Goal: Transaction & Acquisition: Purchase product/service

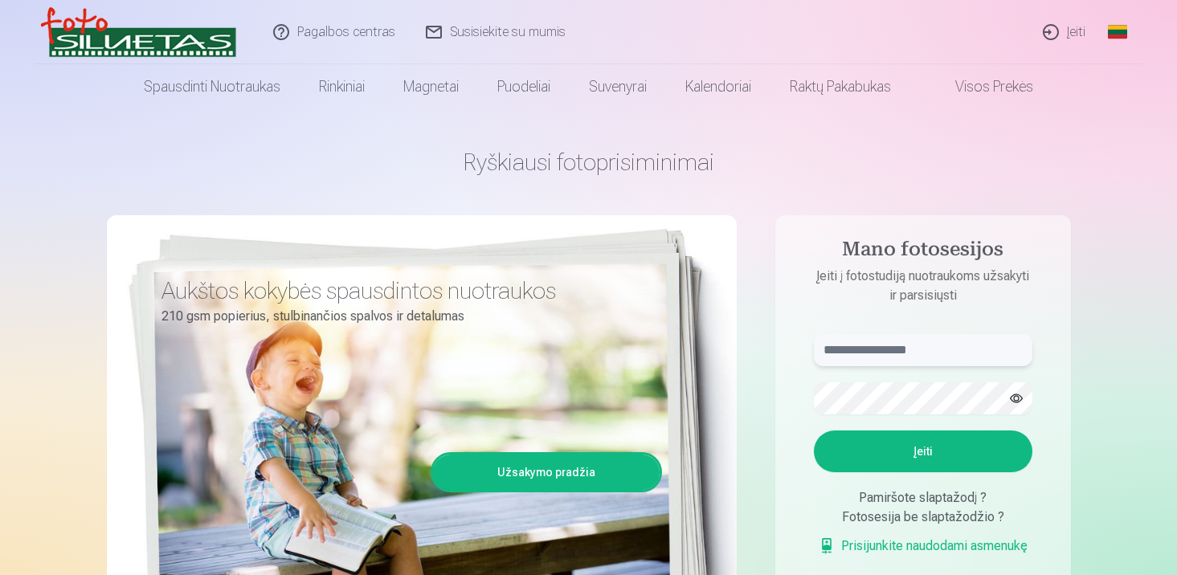
click at [858, 349] on input "text" at bounding box center [923, 350] width 219 height 32
type input "*"
click at [960, 440] on button "Įeiti" at bounding box center [923, 452] width 219 height 42
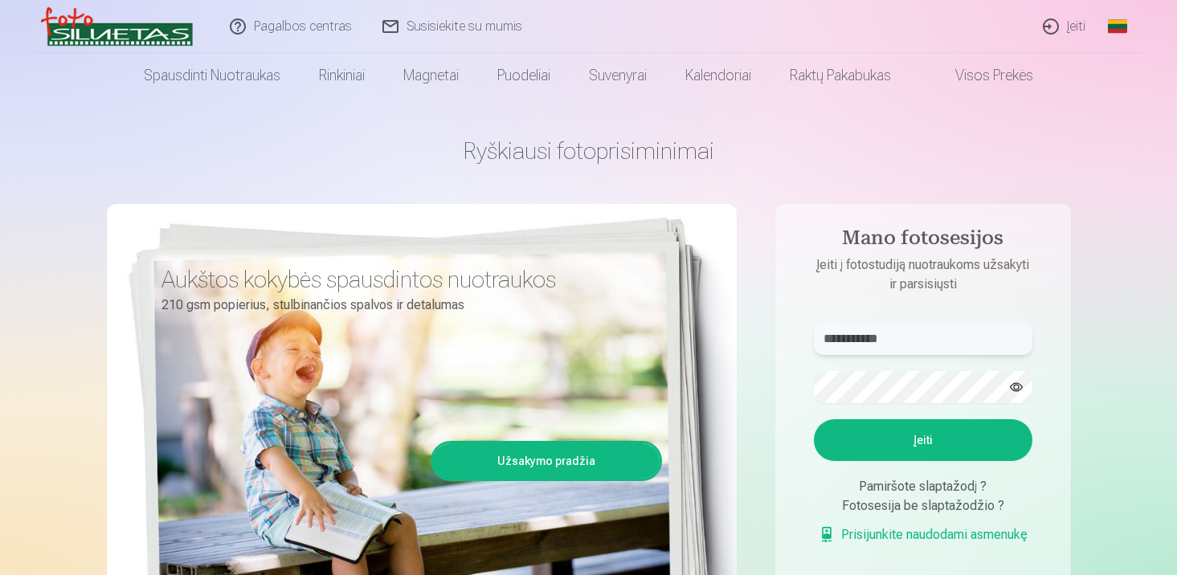
click at [871, 340] on input "**********" at bounding box center [923, 339] width 219 height 32
click at [918, 338] on input "**********" at bounding box center [923, 339] width 219 height 32
click at [1011, 386] on button "button" at bounding box center [1016, 387] width 31 height 31
click at [877, 337] on input "**********" at bounding box center [923, 339] width 219 height 32
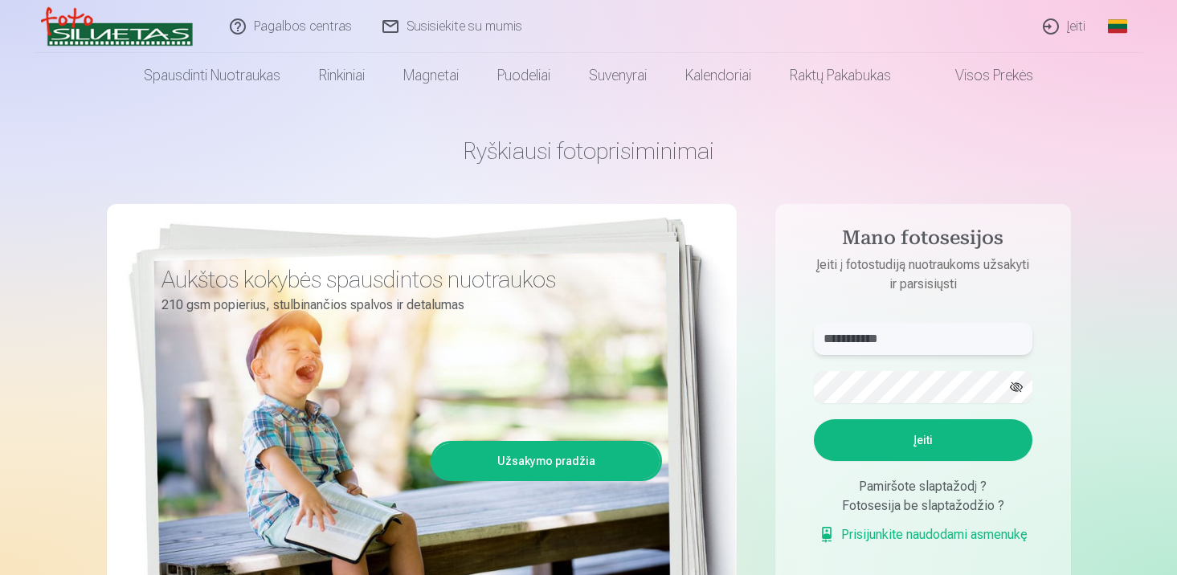
click at [911, 341] on input "**********" at bounding box center [923, 339] width 219 height 32
click at [913, 440] on button "Įeiti" at bounding box center [923, 441] width 219 height 42
click at [896, 350] on input "******" at bounding box center [923, 339] width 219 height 32
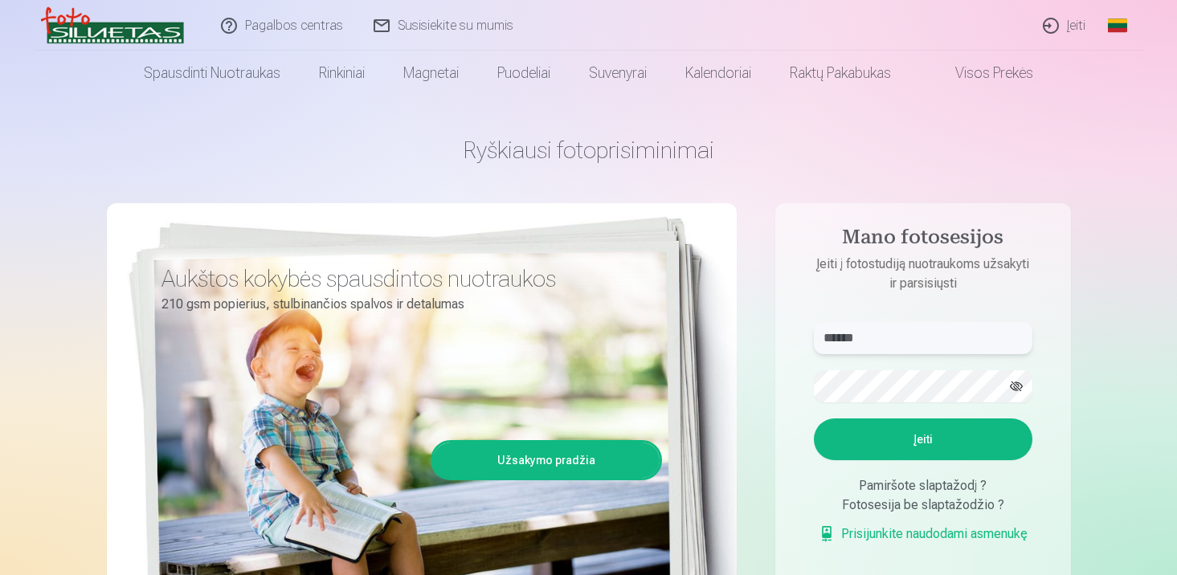
scroll to position [14, 0]
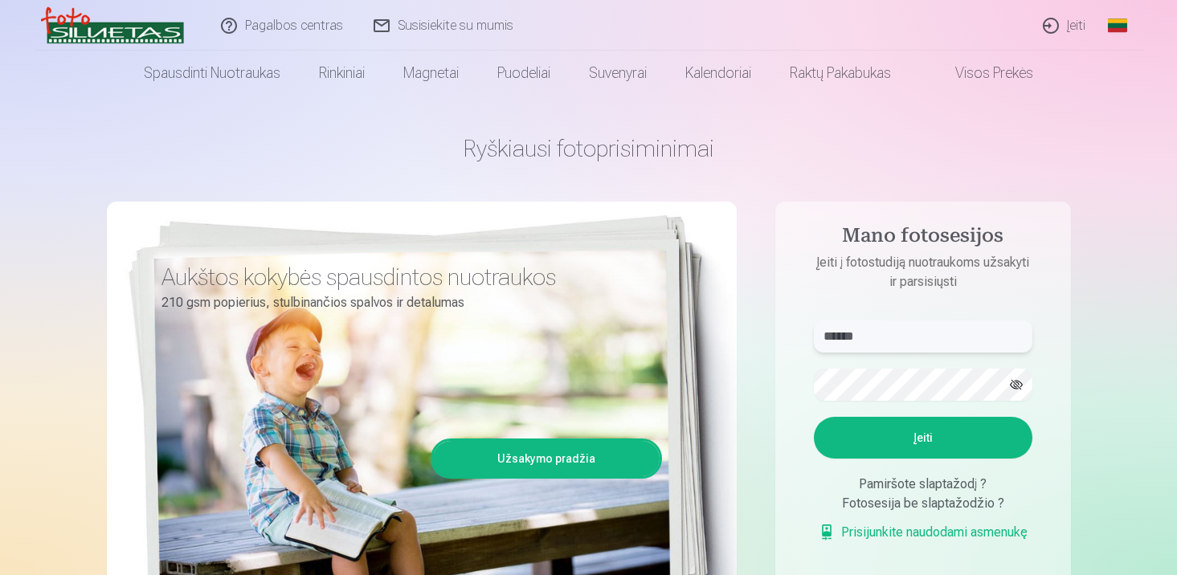
click at [895, 335] on input "******" at bounding box center [923, 337] width 219 height 32
click at [918, 337] on input "******" at bounding box center [923, 337] width 219 height 32
type input "**********"
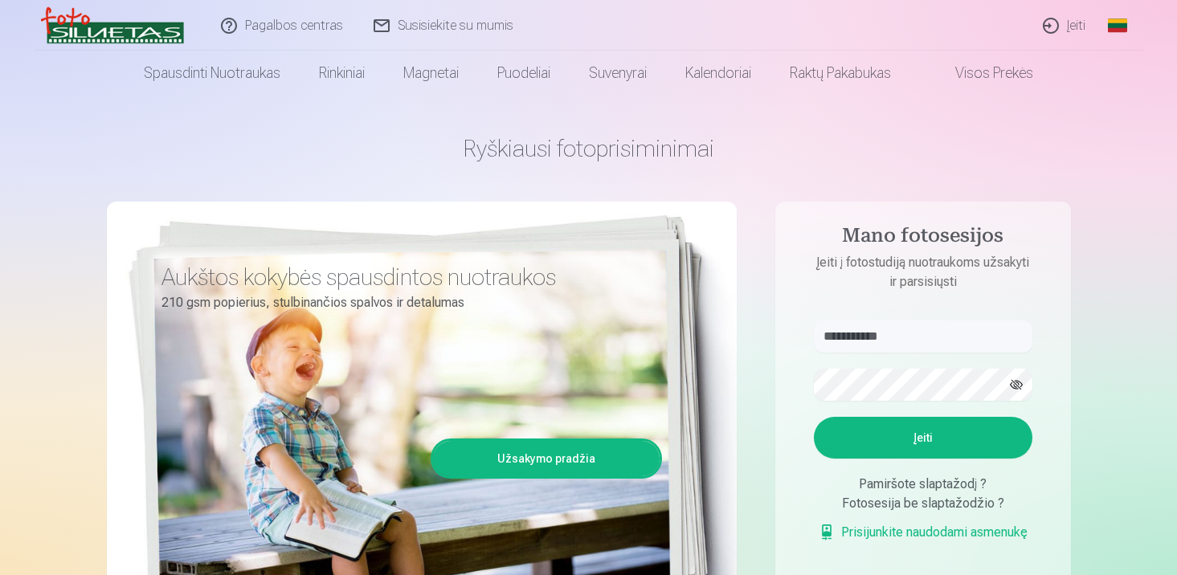
click at [968, 436] on button "Įeiti" at bounding box center [923, 438] width 219 height 42
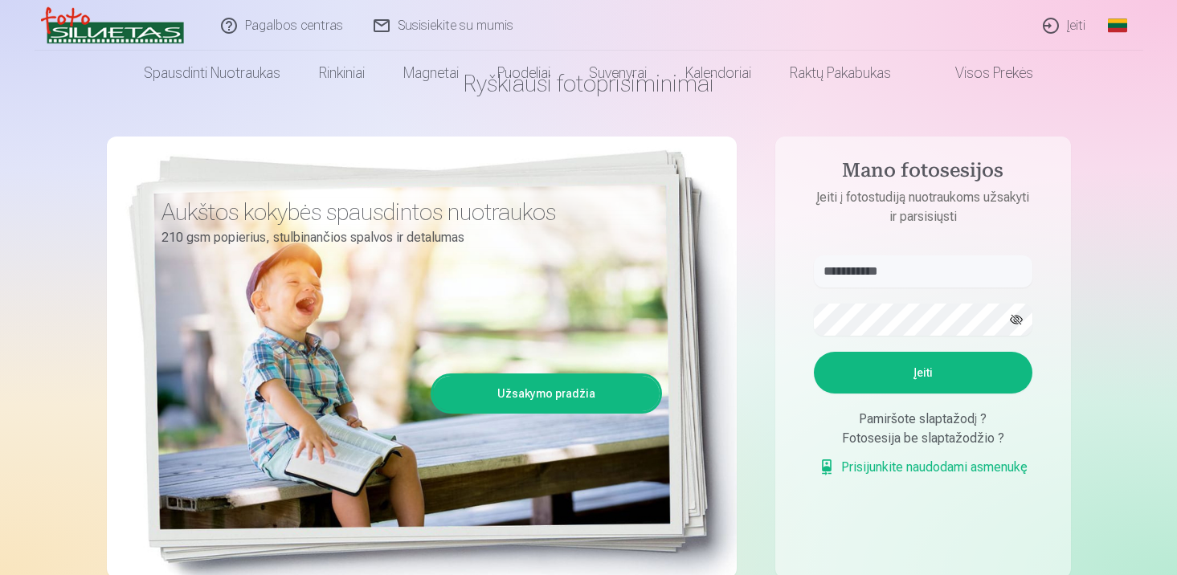
scroll to position [167, 0]
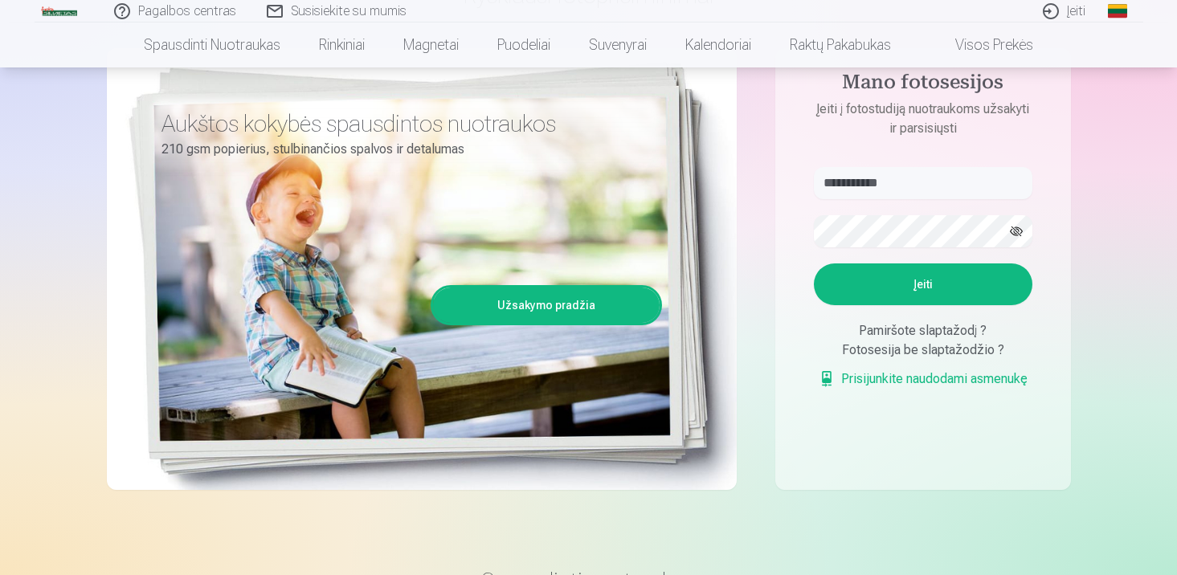
click at [945, 341] on div "Pamiršote slaptažodį ?" at bounding box center [923, 330] width 219 height 19
click at [989, 341] on div "Pamiršote slaptažodį ?" at bounding box center [923, 330] width 219 height 19
click at [948, 330] on div "Pamiršote slaptažodį ?" at bounding box center [923, 330] width 219 height 19
click at [990, 326] on div "Pamiršote slaptažodį ?" at bounding box center [923, 330] width 219 height 19
click at [981, 375] on link "Prisijunkite naudodami asmenukę" at bounding box center [923, 379] width 209 height 19
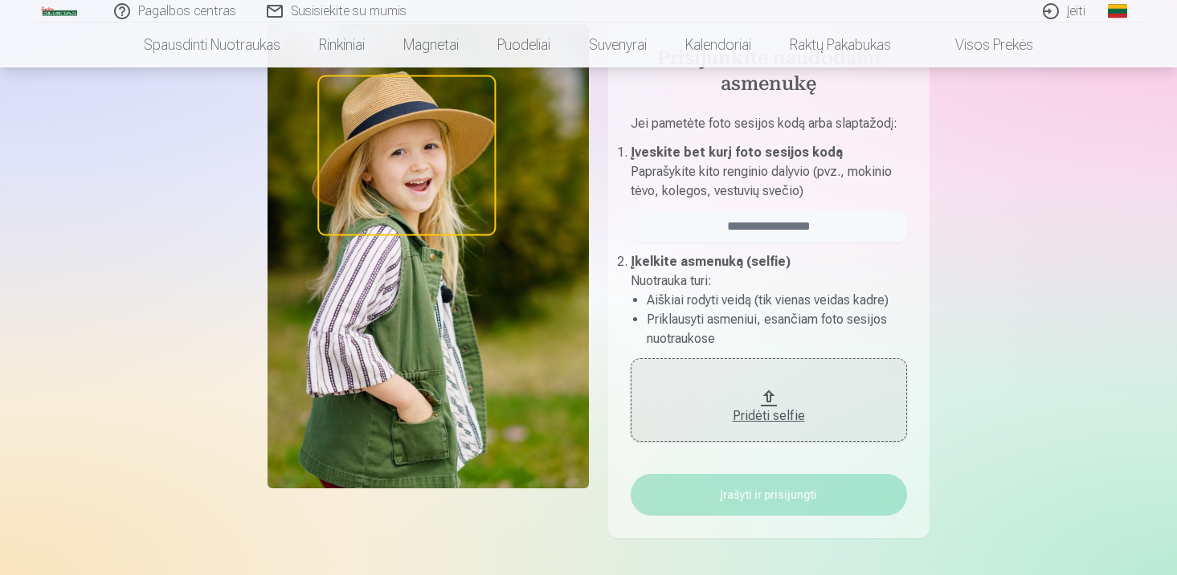
scroll to position [83, 0]
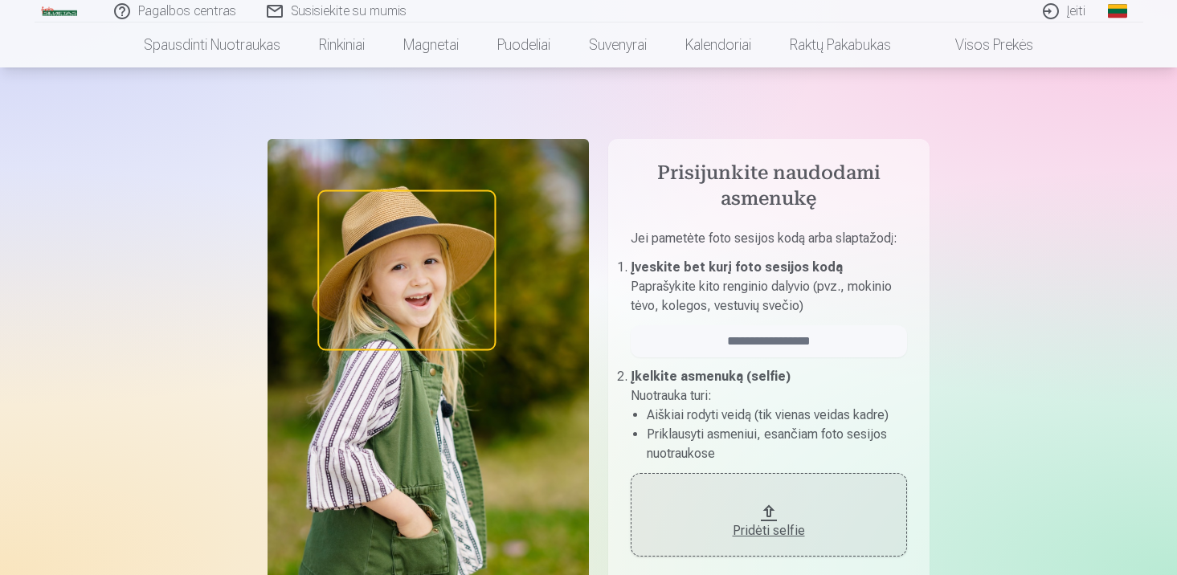
scroll to position [203, 0]
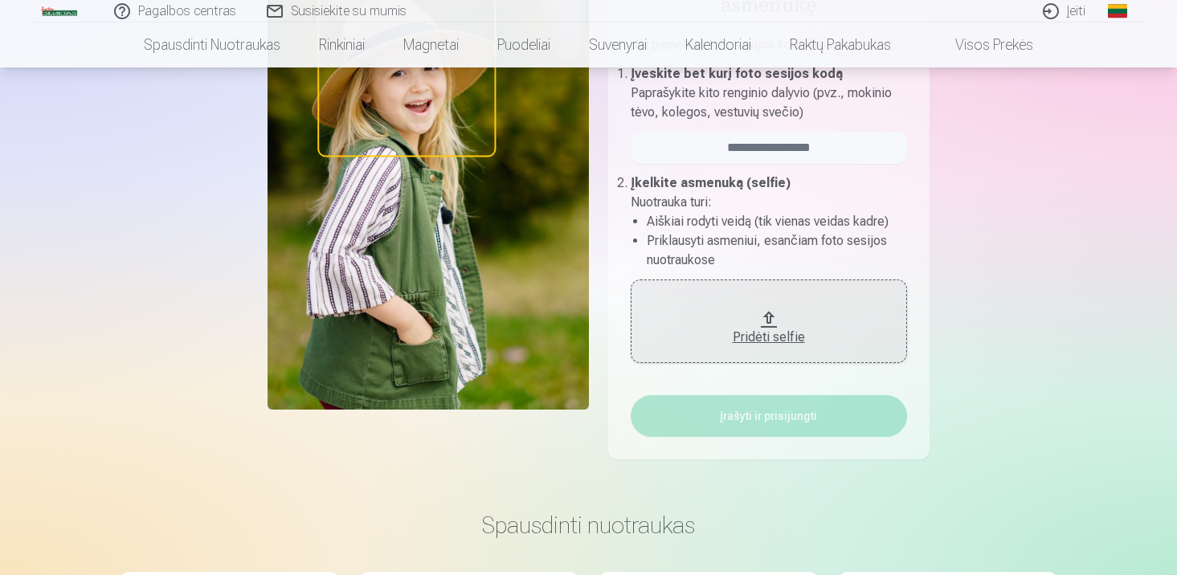
click at [770, 319] on div "Pridėti selfie" at bounding box center [769, 332] width 244 height 29
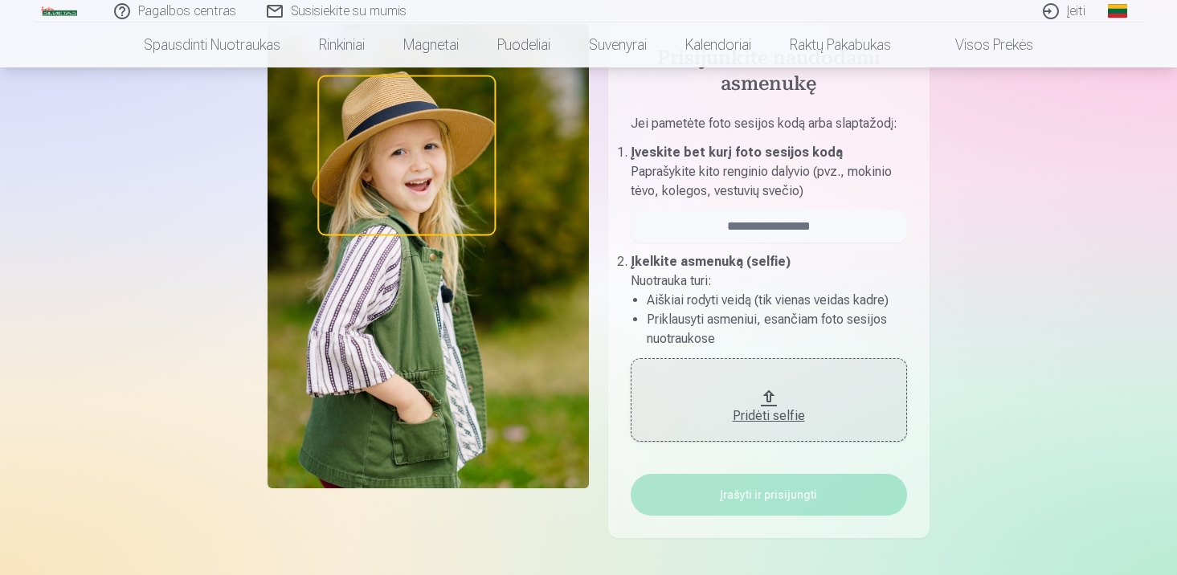
scroll to position [51, 0]
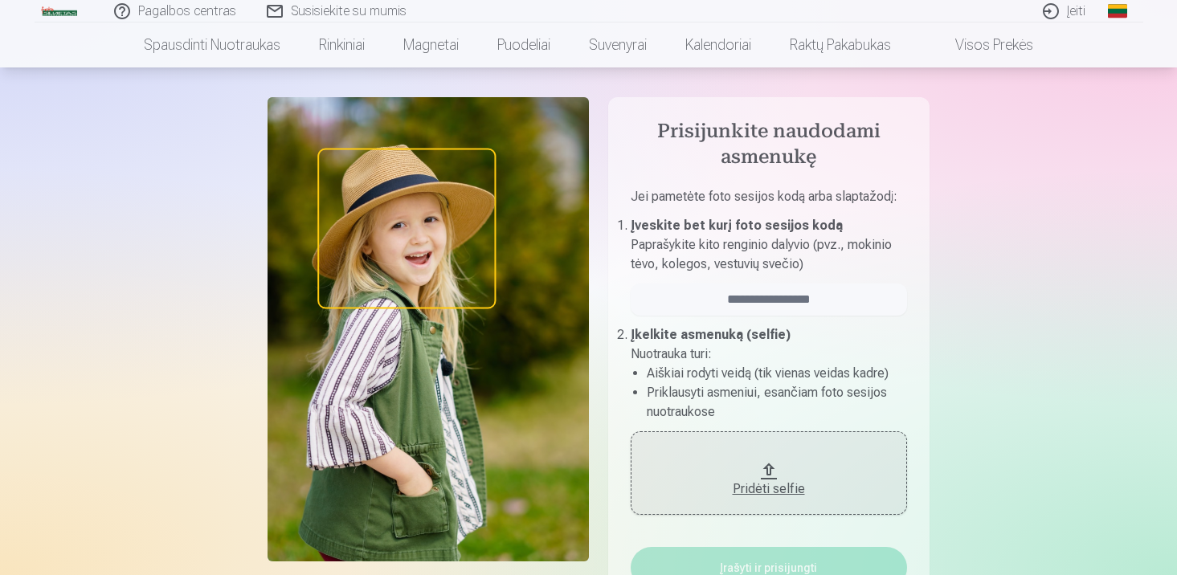
click at [745, 473] on div "Pridėti selfie" at bounding box center [769, 484] width 244 height 29
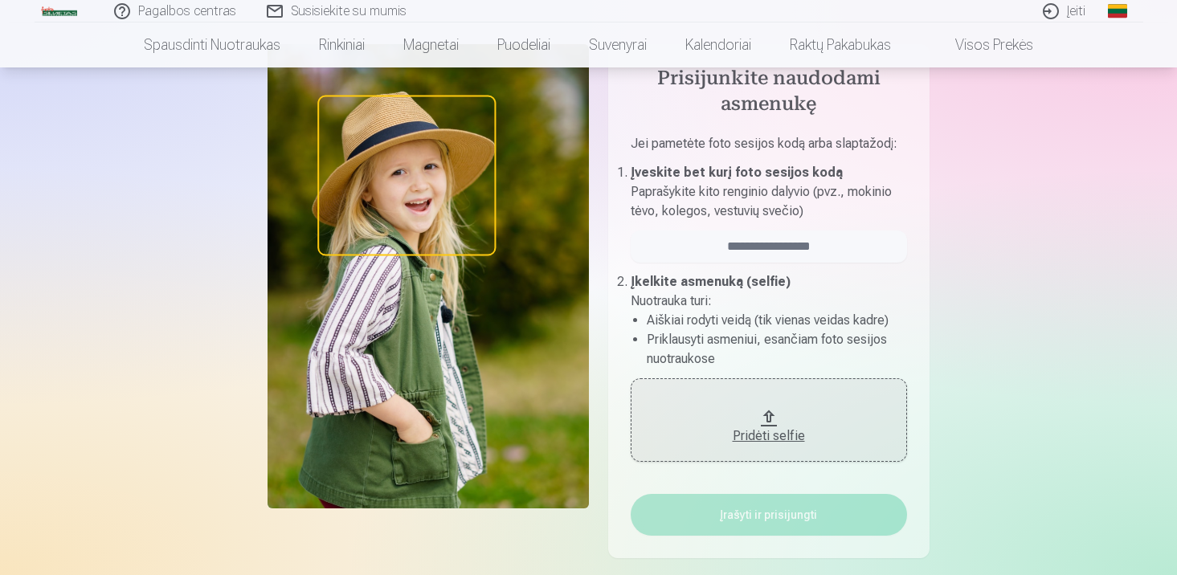
scroll to position [159, 0]
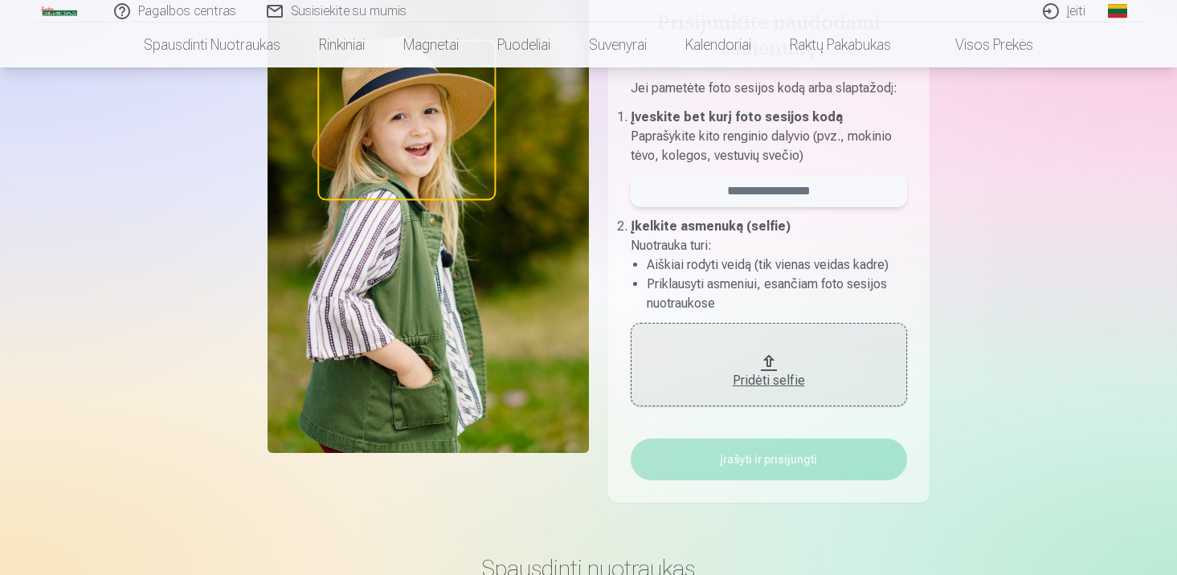
click at [735, 203] on input "email" at bounding box center [769, 191] width 276 height 32
click at [762, 192] on input "email" at bounding box center [769, 191] width 276 height 32
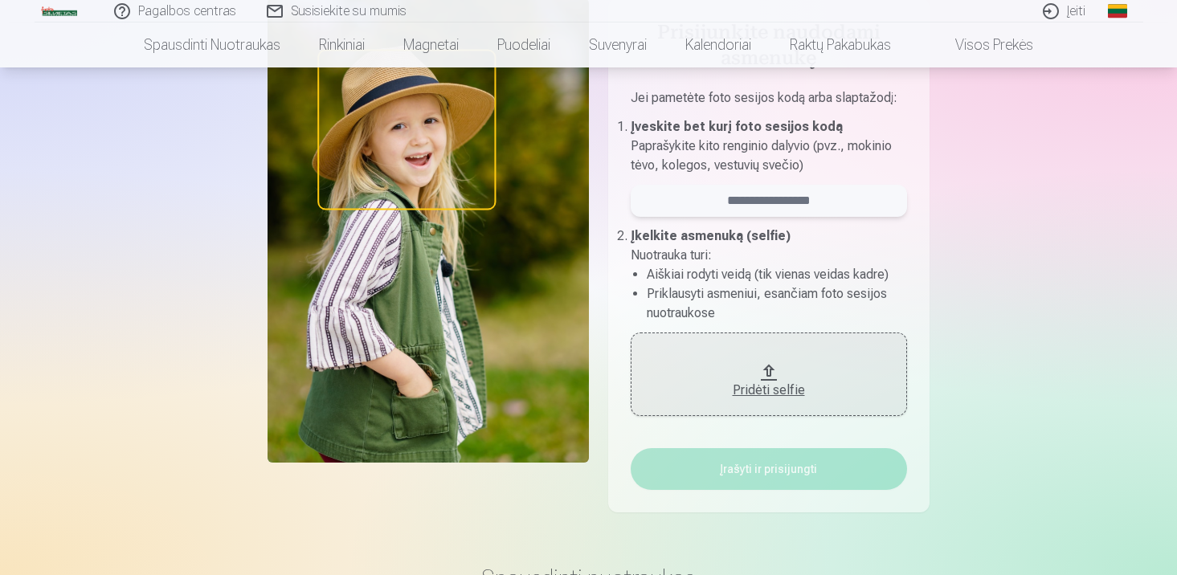
scroll to position [154, 0]
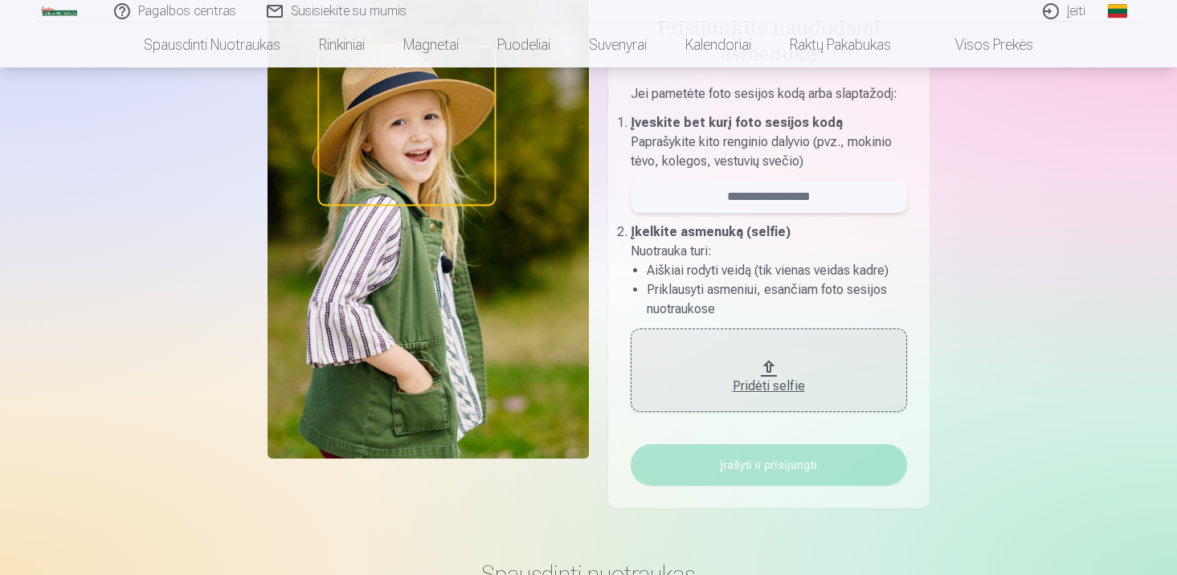
click at [789, 184] on input "email" at bounding box center [769, 197] width 276 height 32
click at [789, 195] on input "email" at bounding box center [769, 197] width 276 height 32
type input "**********"
click at [744, 372] on div "Pridėti selfie" at bounding box center [769, 381] width 244 height 29
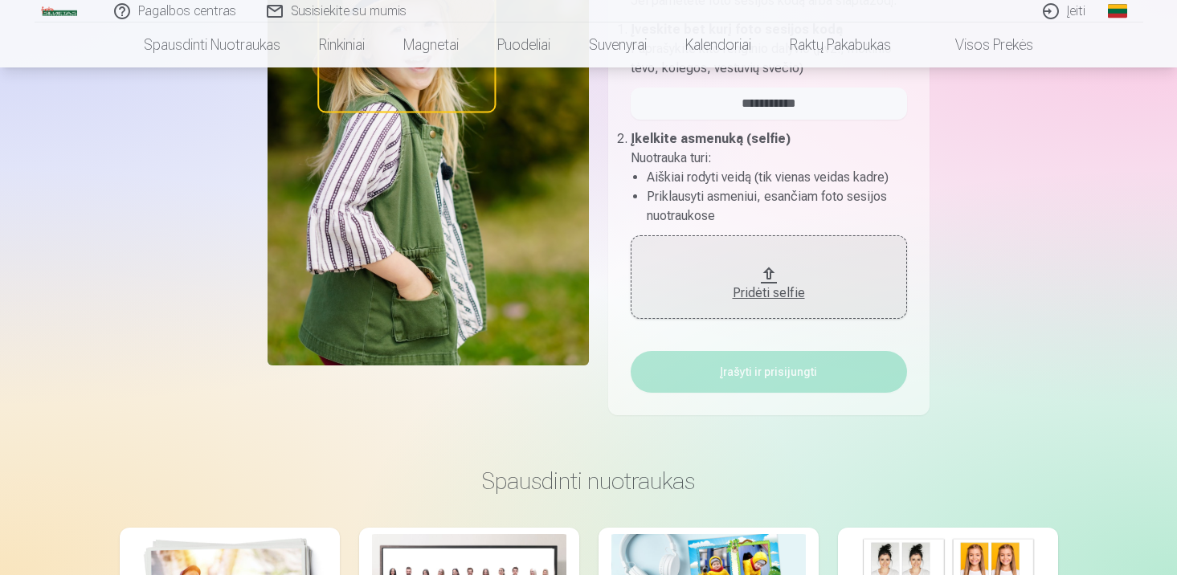
scroll to position [285, 0]
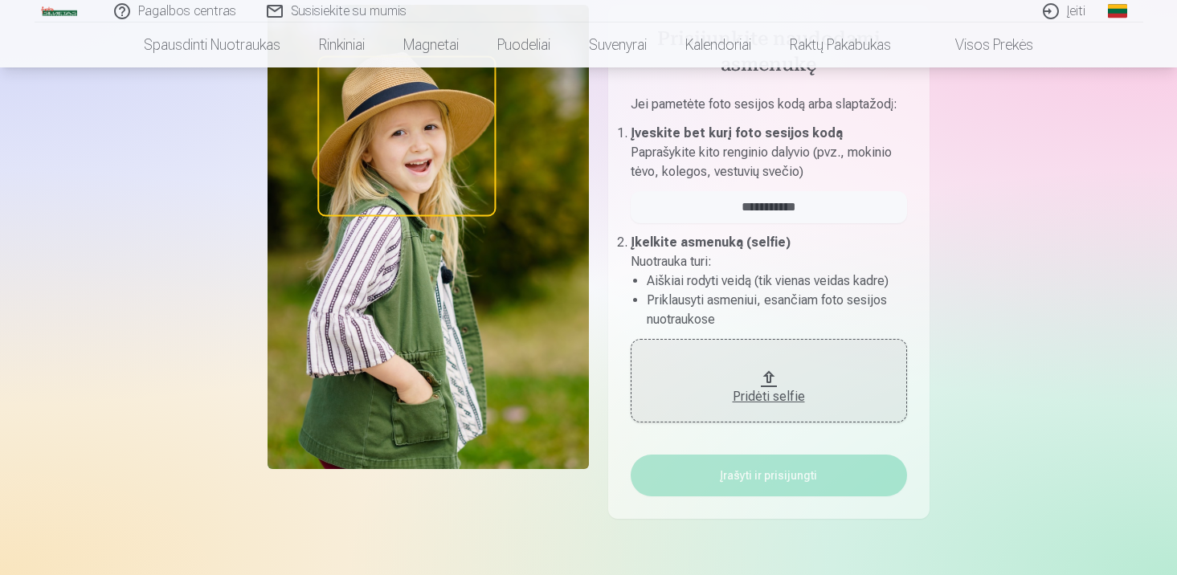
click at [760, 388] on div "Pridėti selfie" at bounding box center [769, 396] width 244 height 19
click at [775, 373] on button "Pridėti selfie" at bounding box center [769, 381] width 276 height 84
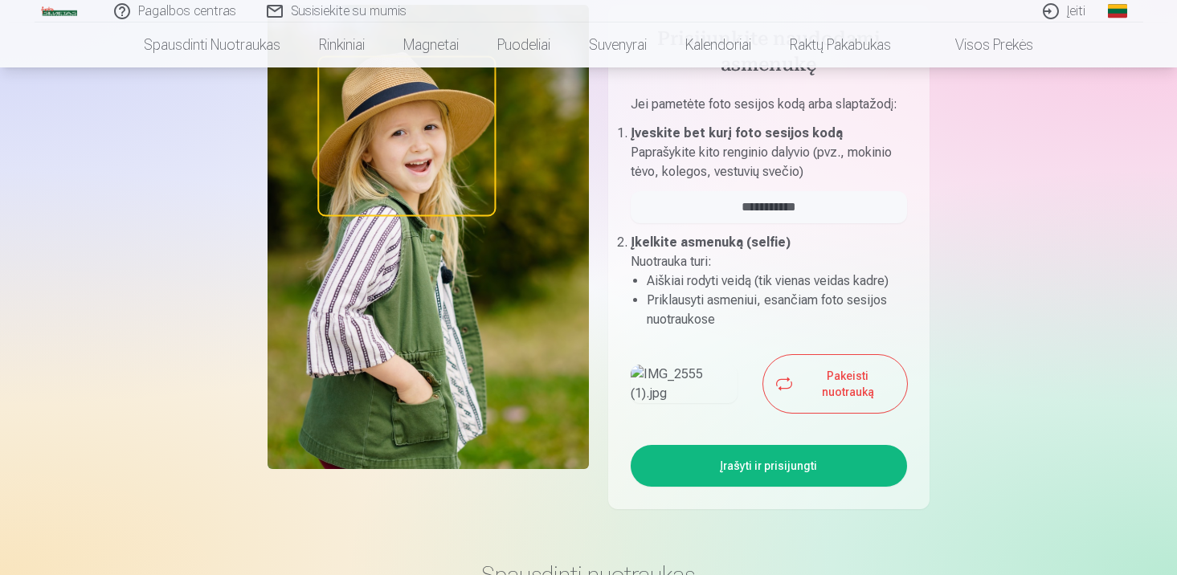
click at [837, 487] on button "Įrašyti ir prisijungti" at bounding box center [769, 466] width 276 height 42
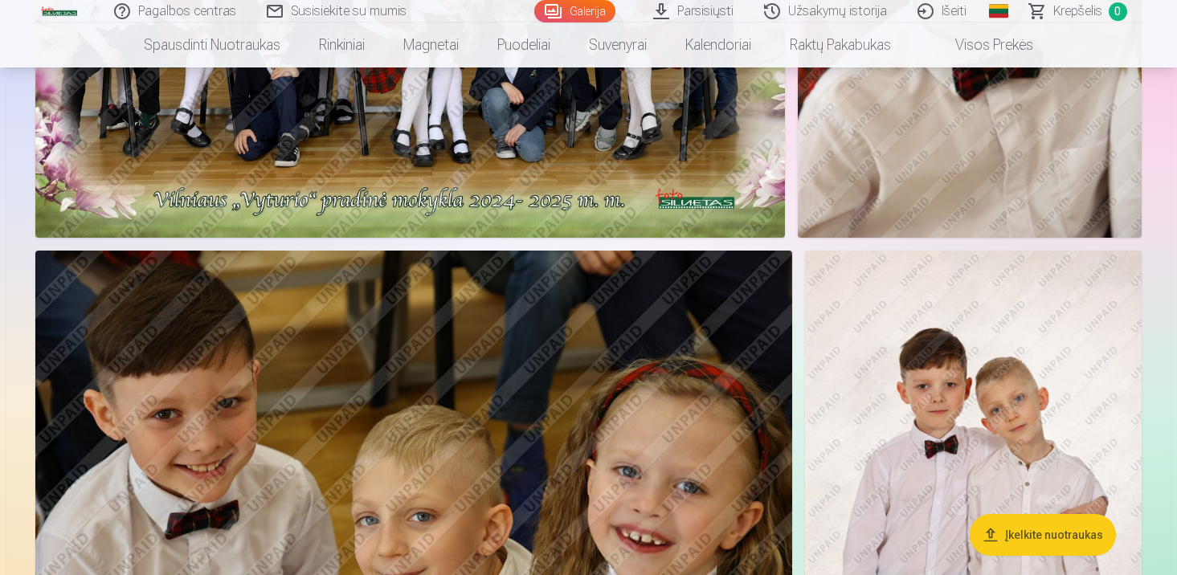
scroll to position [141, 0]
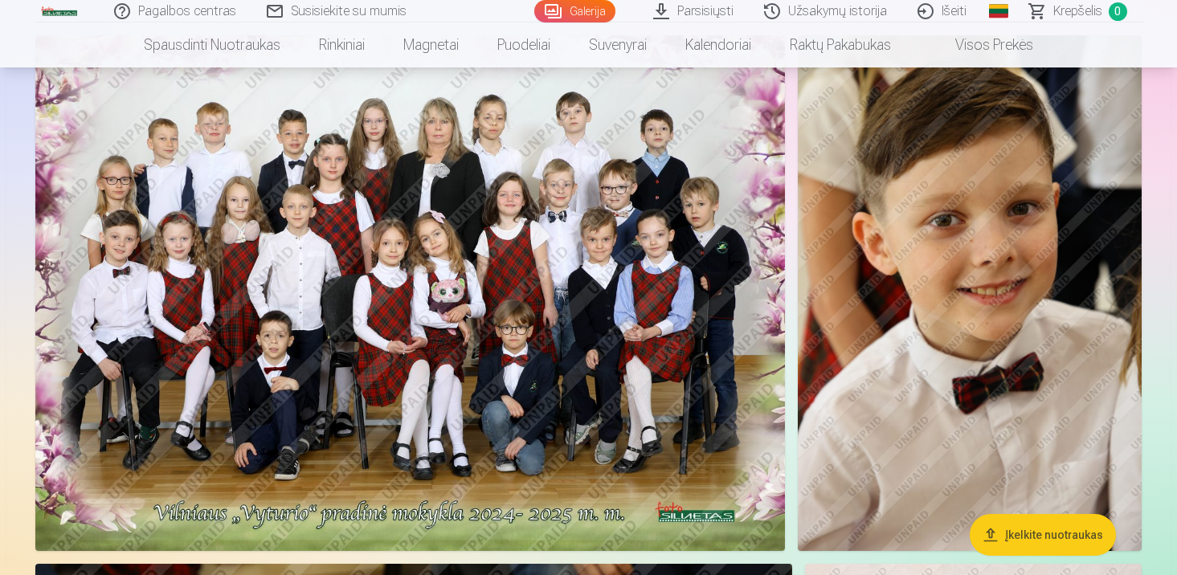
click at [403, 354] on img at bounding box center [410, 293] width 750 height 516
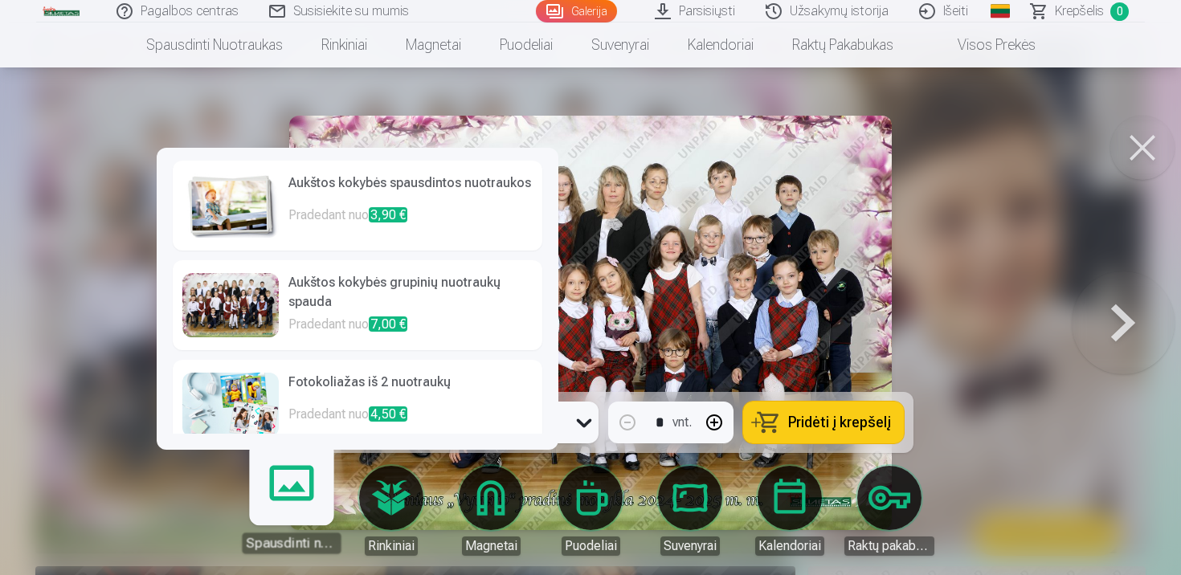
click at [312, 511] on link "Spausdinti nuotraukas" at bounding box center [291, 504] width 99 height 99
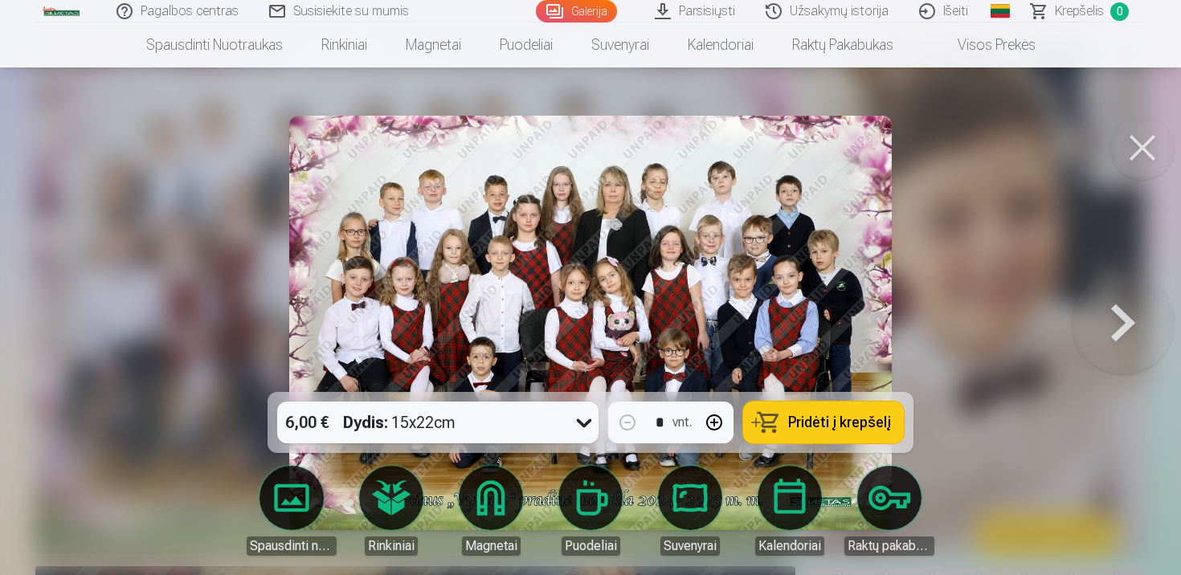
click at [293, 483] on link "Spausdinti nuotraukas" at bounding box center [292, 511] width 90 height 90
click at [991, 259] on div at bounding box center [590, 287] width 1181 height 575
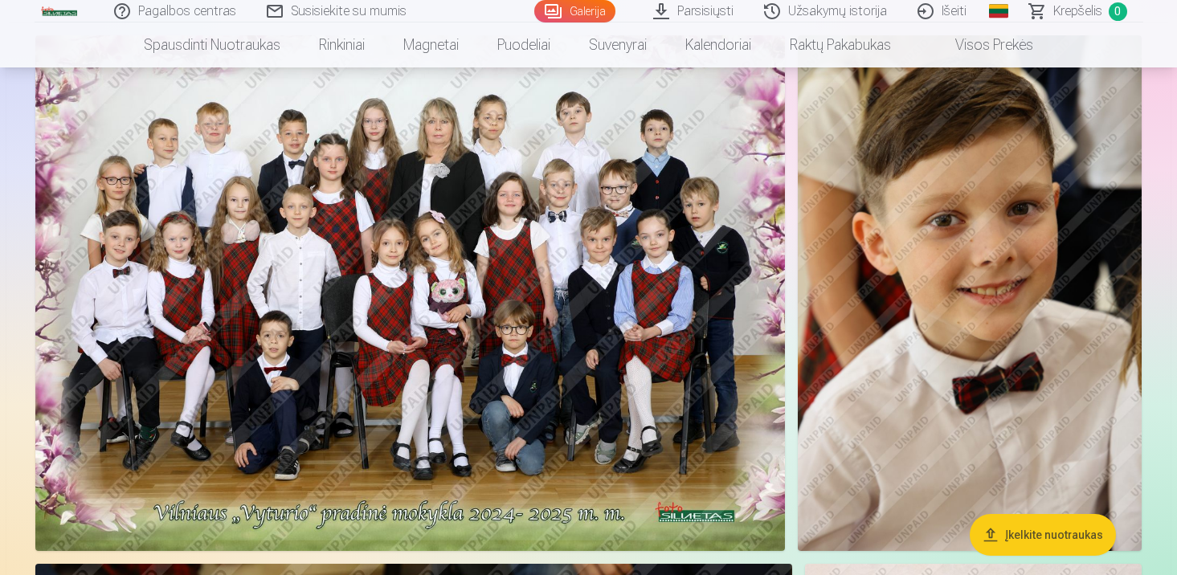
click at [542, 321] on img at bounding box center [410, 293] width 750 height 516
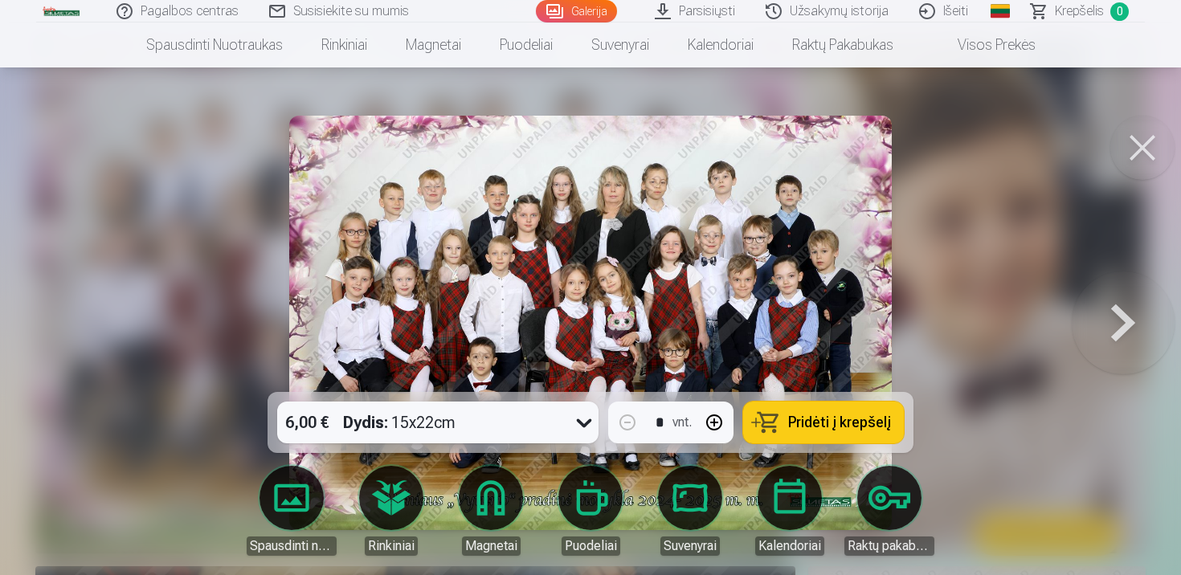
click at [827, 411] on button "Pridėti į krepšelį" at bounding box center [823, 423] width 161 height 42
click at [1147, 147] on button at bounding box center [1143, 148] width 64 height 64
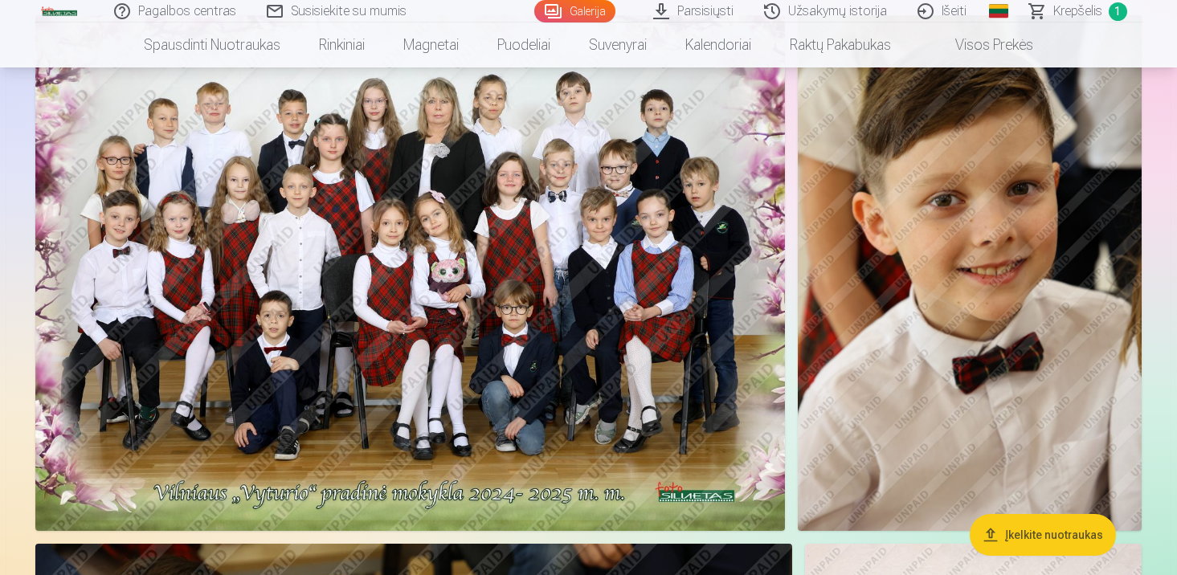
scroll to position [158, 0]
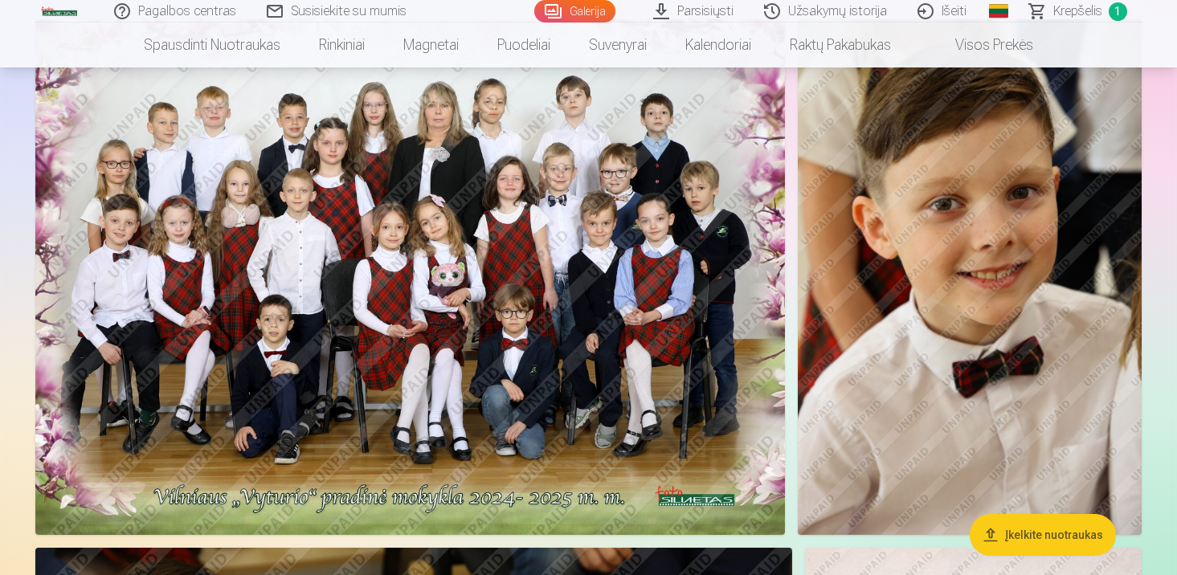
click at [892, 296] on img at bounding box center [970, 277] width 344 height 516
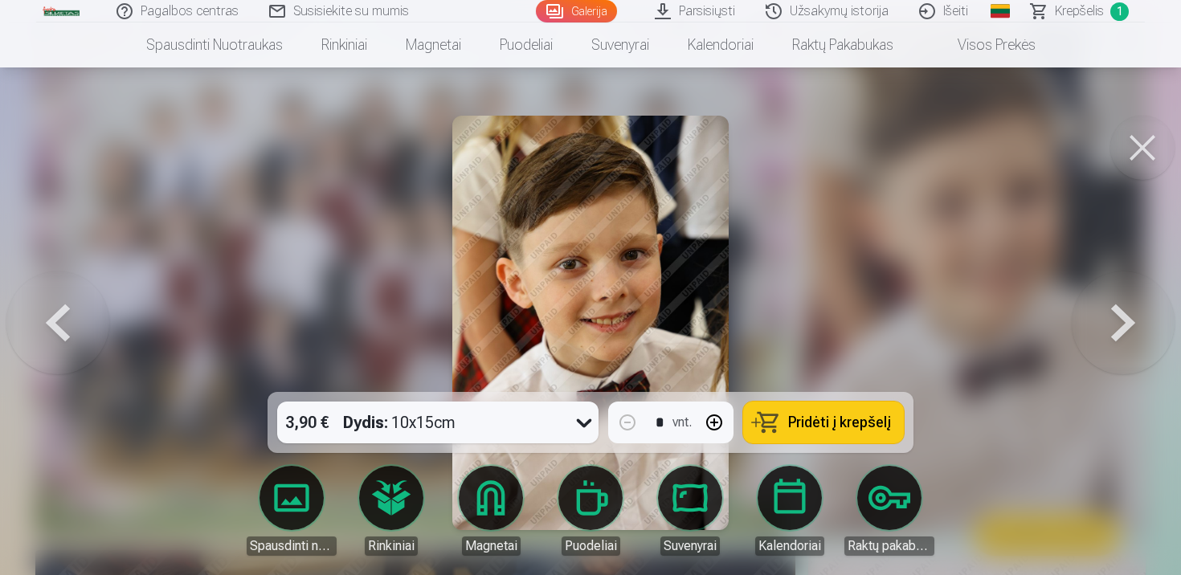
click at [720, 424] on button "button" at bounding box center [714, 422] width 39 height 39
click at [855, 424] on span "Pridėti į krepšelį" at bounding box center [839, 423] width 103 height 14
type input "*"
click at [1134, 158] on button at bounding box center [1143, 148] width 64 height 64
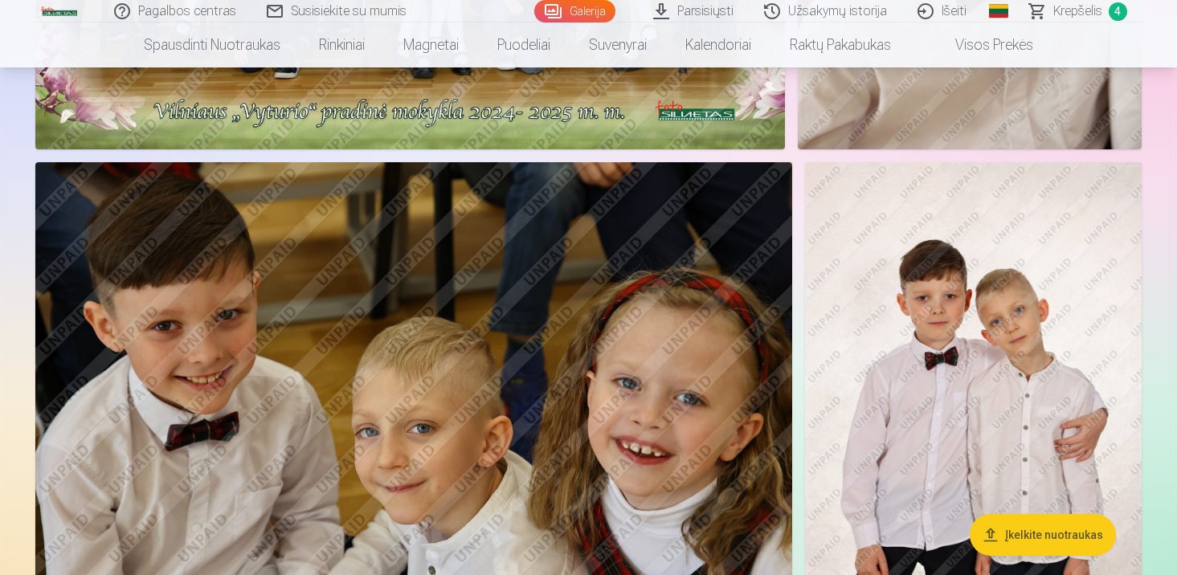
scroll to position [629, 0]
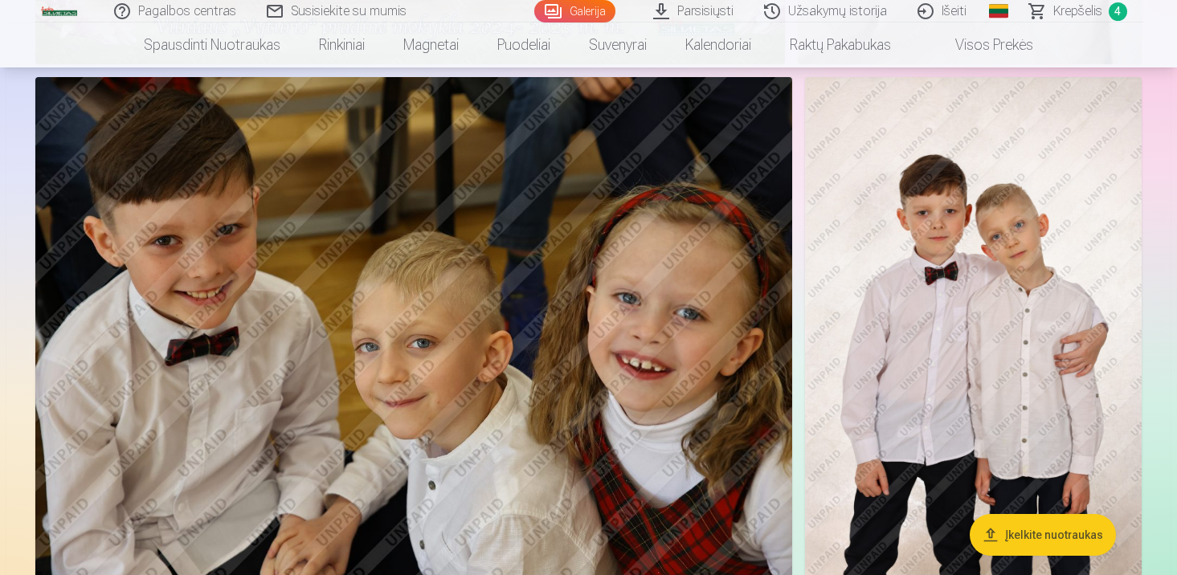
click at [506, 362] on img at bounding box center [413, 329] width 757 height 505
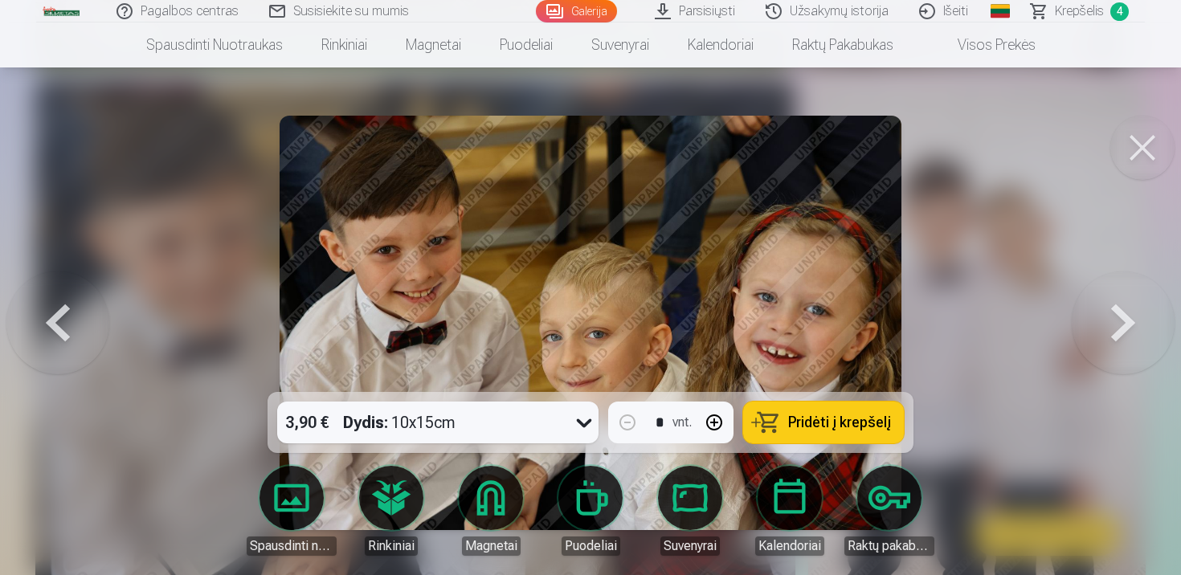
click at [1146, 137] on button at bounding box center [1143, 148] width 64 height 64
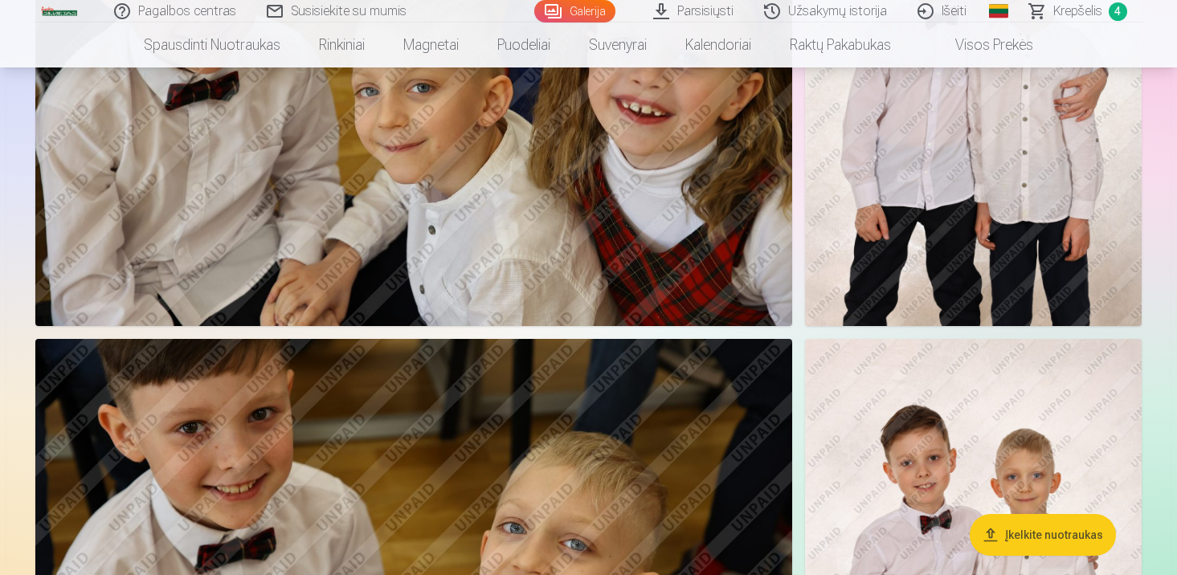
scroll to position [649, 0]
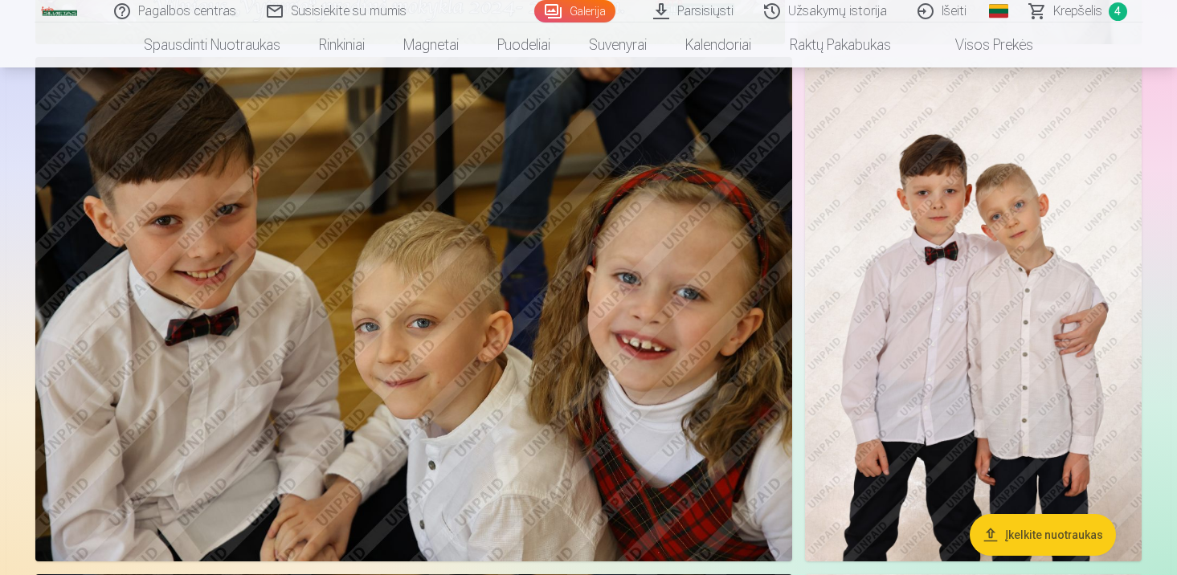
click at [538, 404] on img at bounding box center [413, 309] width 757 height 505
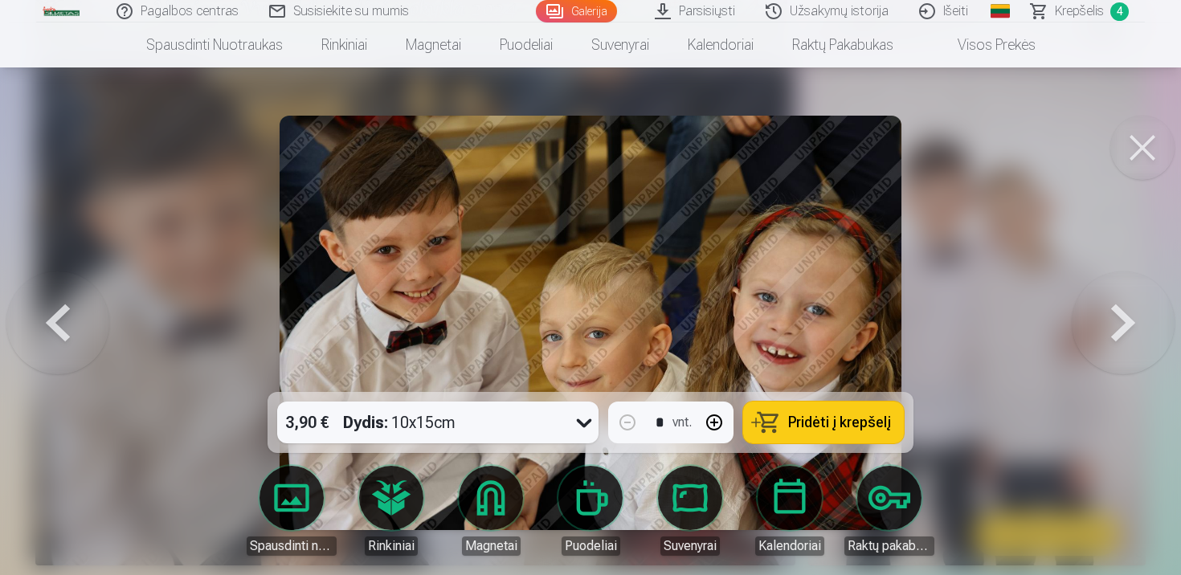
click at [833, 423] on span "Pridėti į krepšelį" at bounding box center [839, 423] width 103 height 14
click at [1140, 154] on button at bounding box center [1143, 148] width 64 height 64
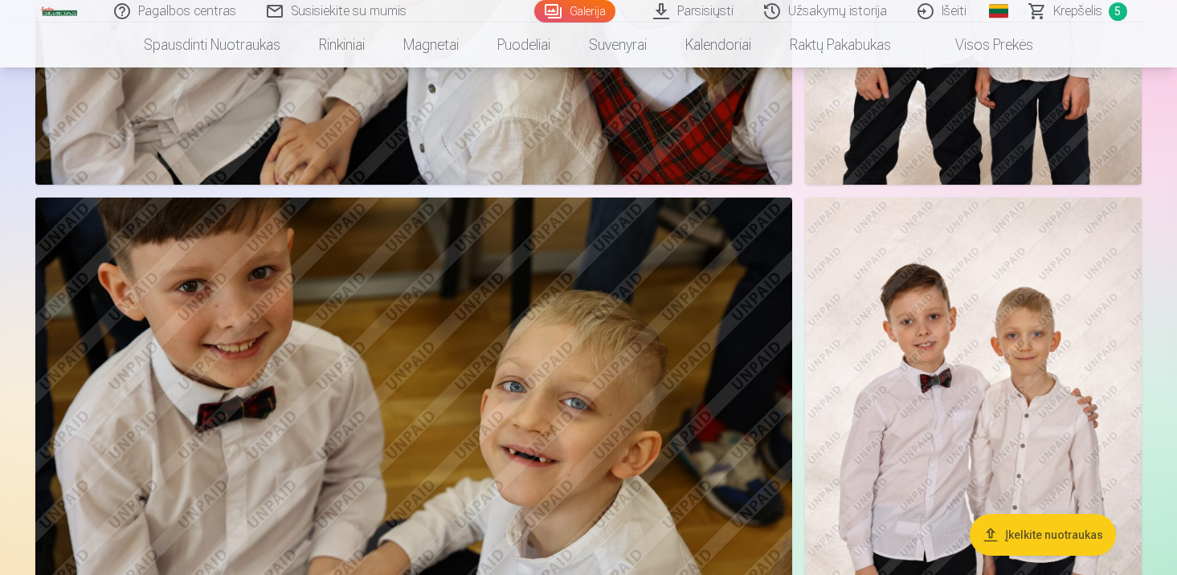
scroll to position [1119, 0]
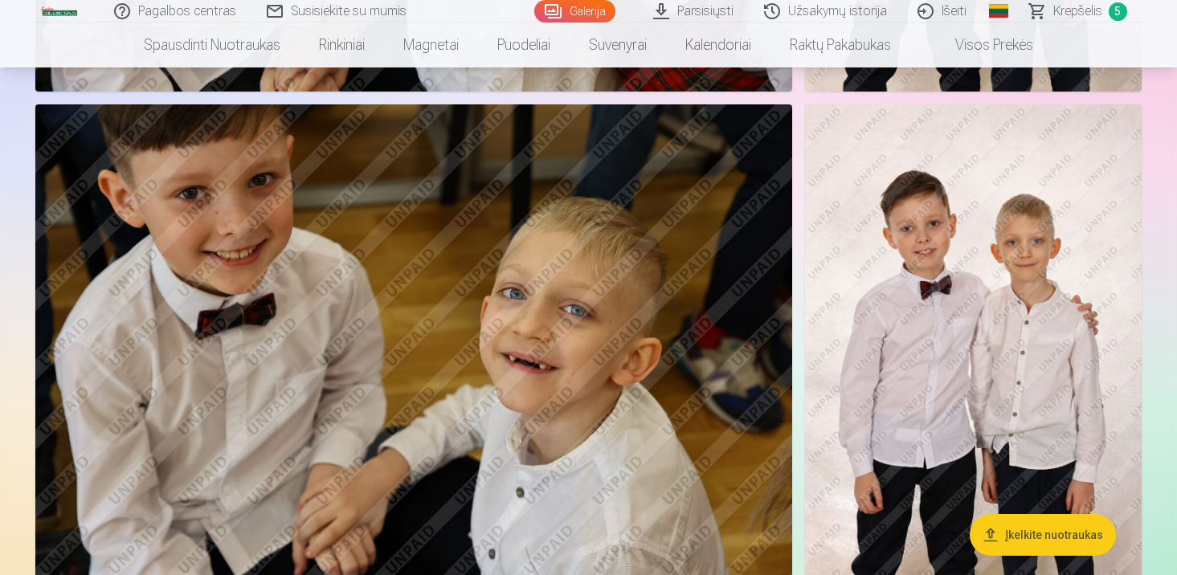
click at [971, 373] on img at bounding box center [973, 356] width 337 height 505
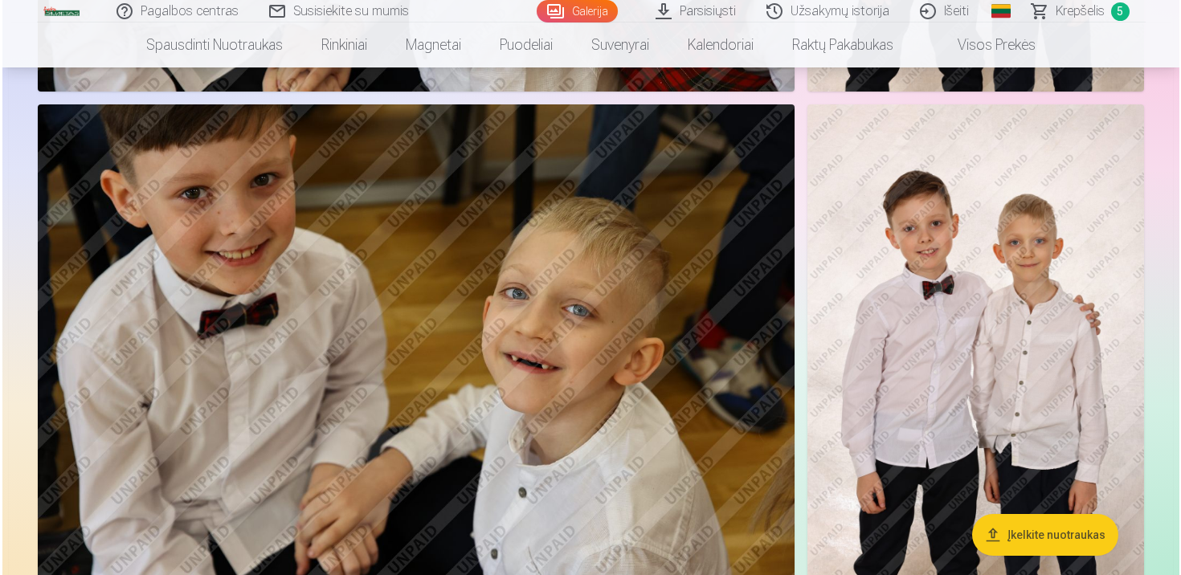
scroll to position [1120, 0]
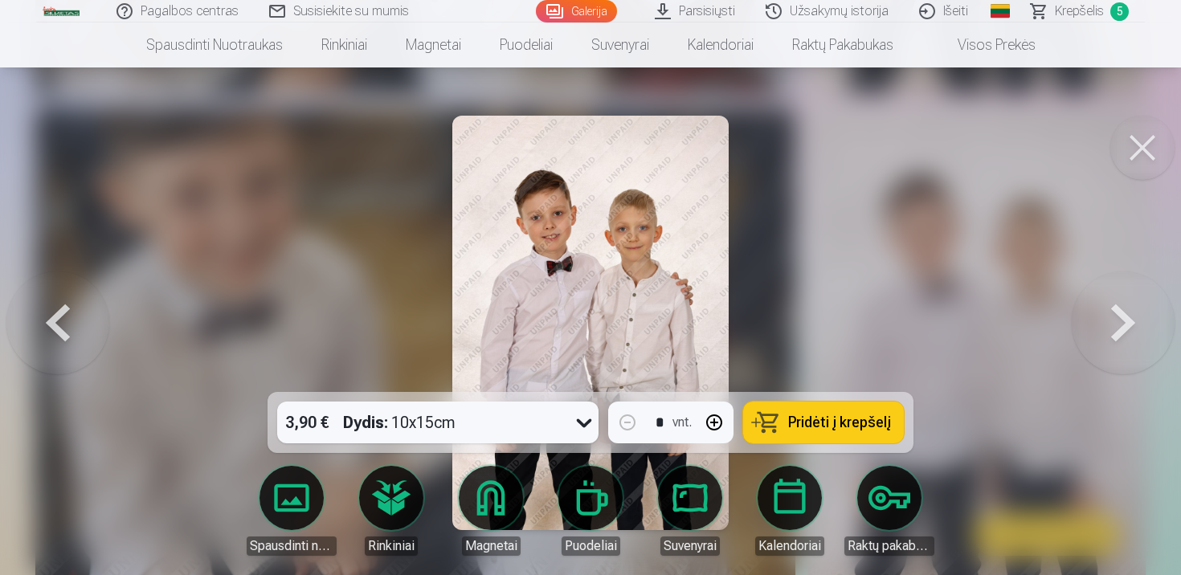
click at [1131, 158] on button at bounding box center [1143, 148] width 64 height 64
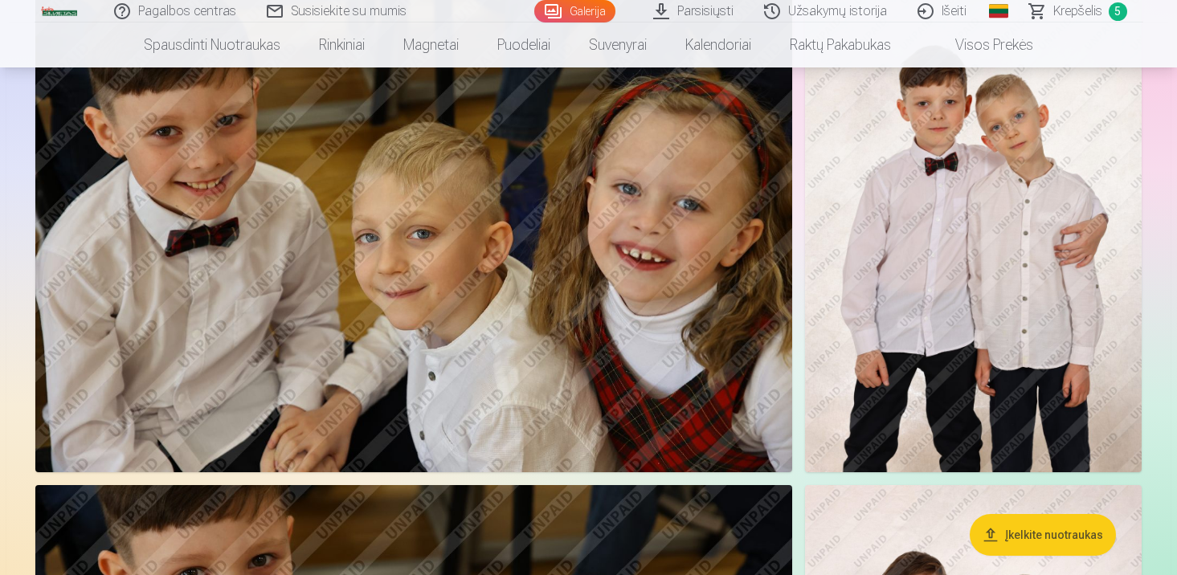
scroll to position [627, 0]
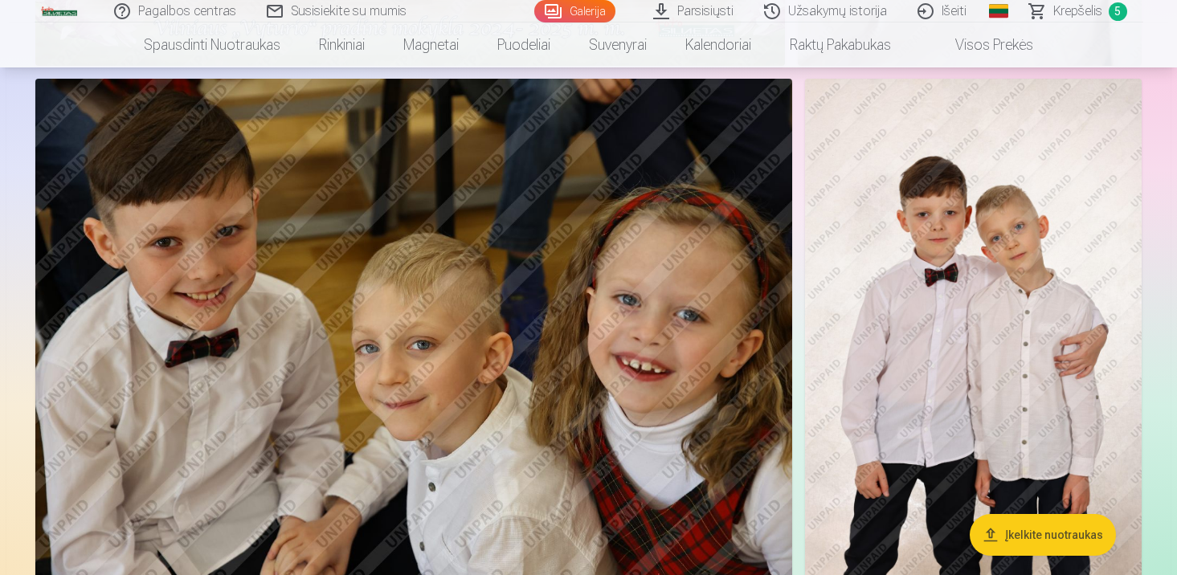
click at [937, 278] on img at bounding box center [973, 331] width 337 height 505
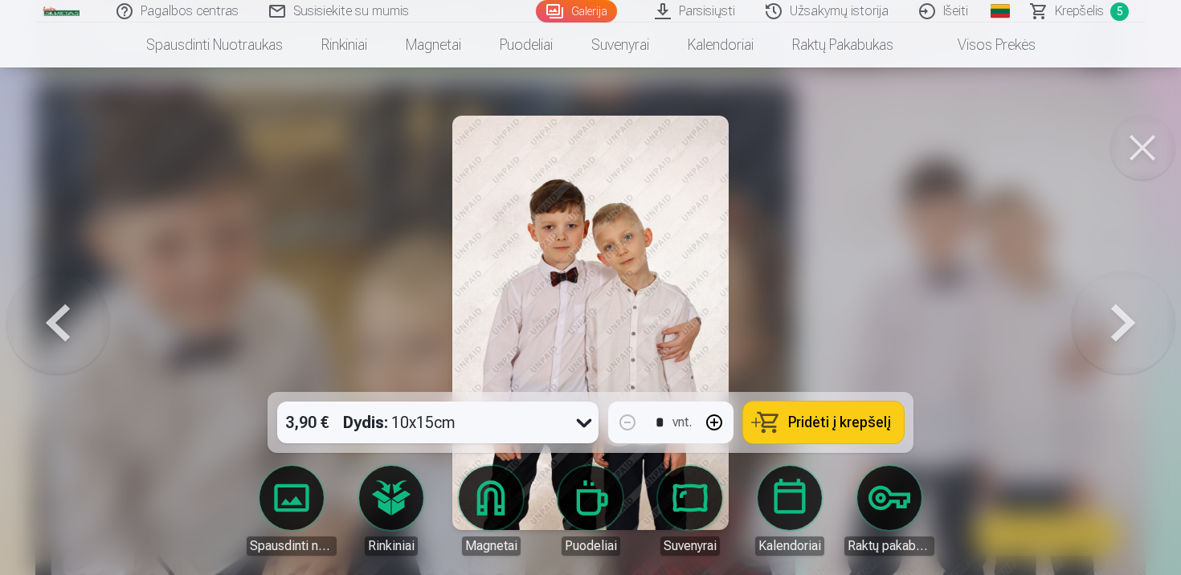
click at [1151, 146] on button at bounding box center [1143, 148] width 64 height 64
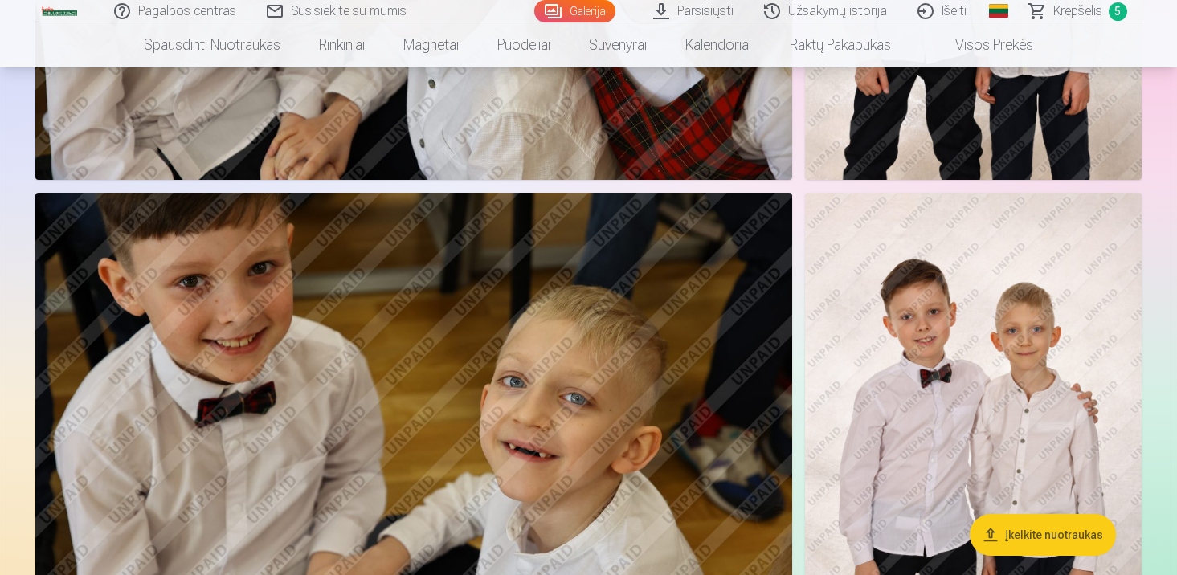
click at [919, 385] on img at bounding box center [973, 445] width 337 height 505
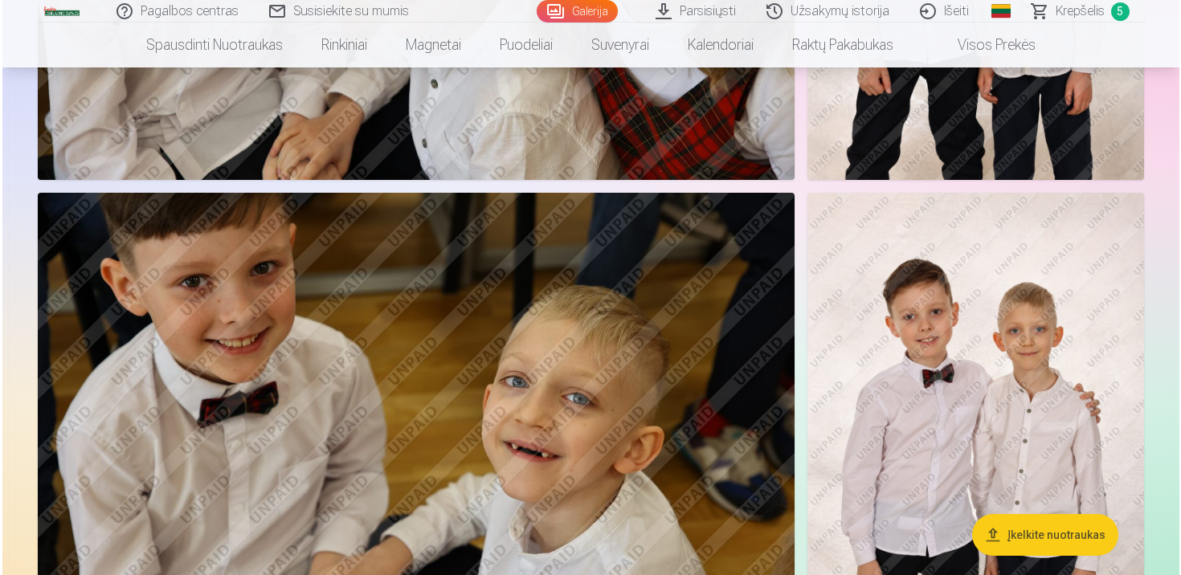
scroll to position [1032, 0]
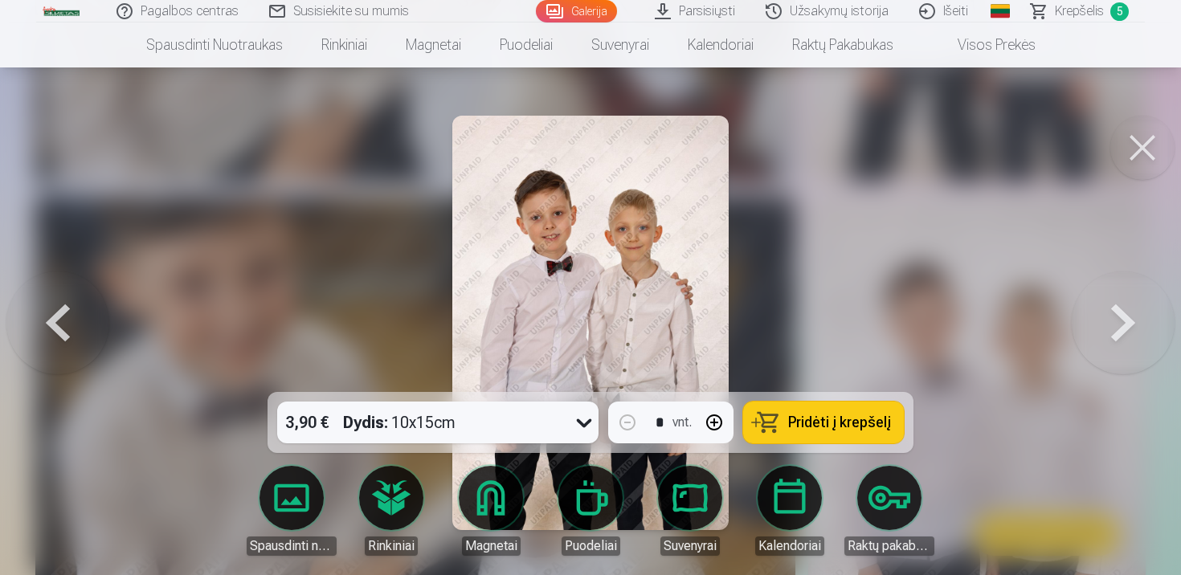
click at [813, 410] on button "Pridėti į krepšelį" at bounding box center [823, 423] width 161 height 42
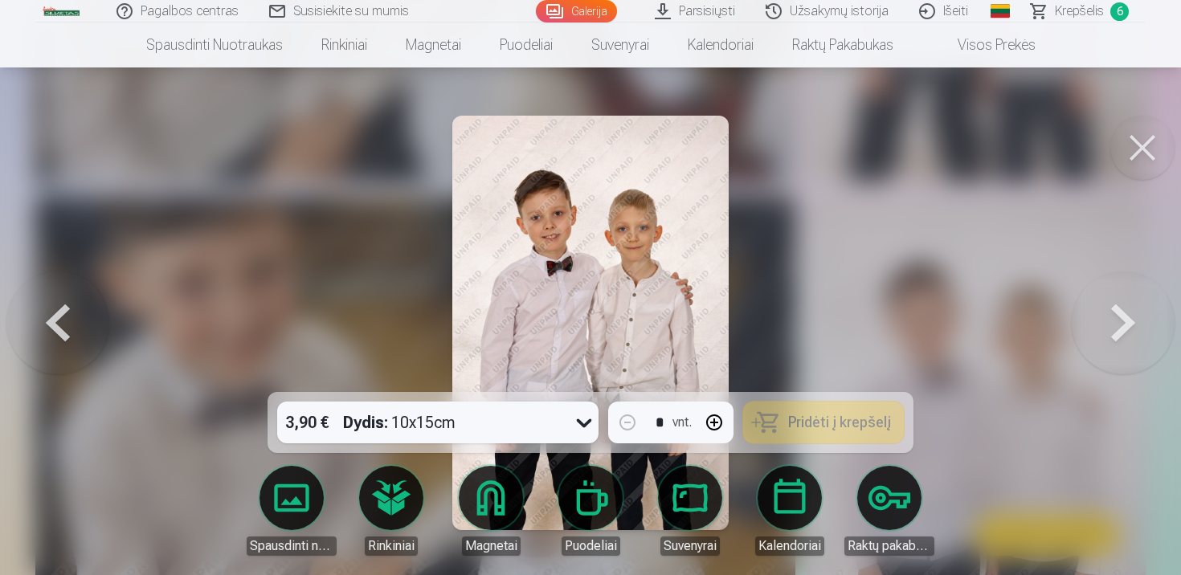
click at [1145, 138] on button at bounding box center [1143, 148] width 64 height 64
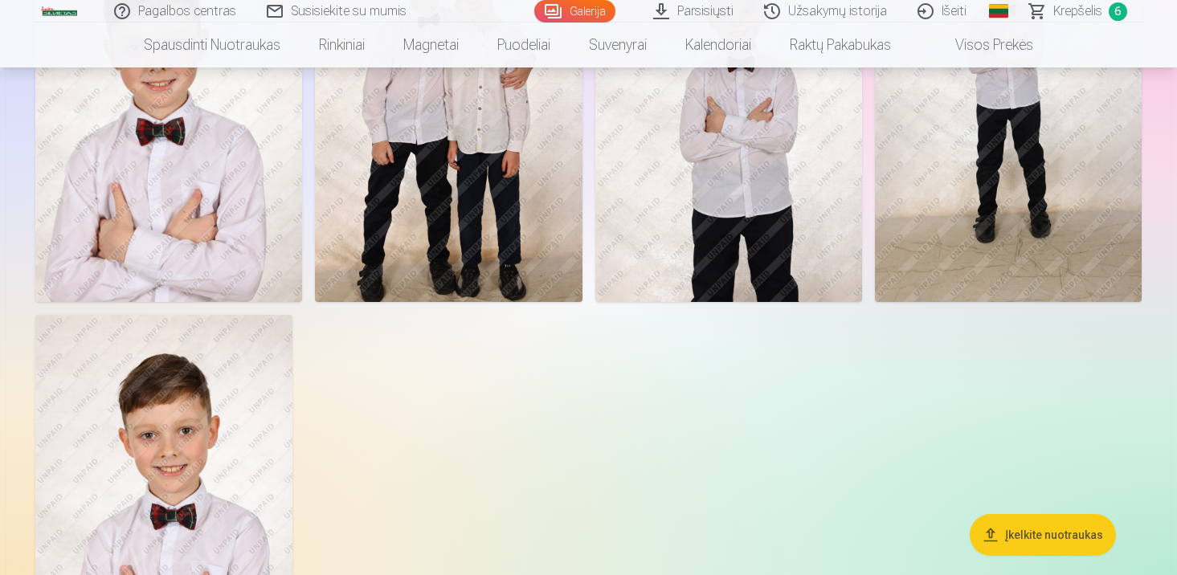
scroll to position [1663, 0]
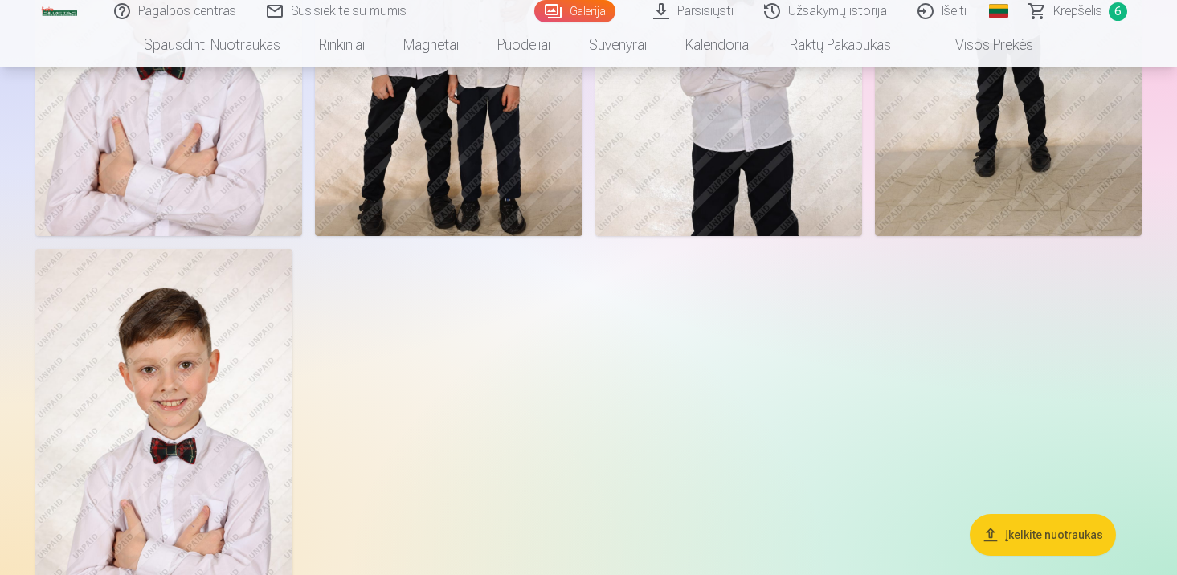
click at [182, 431] on img at bounding box center [163, 442] width 257 height 386
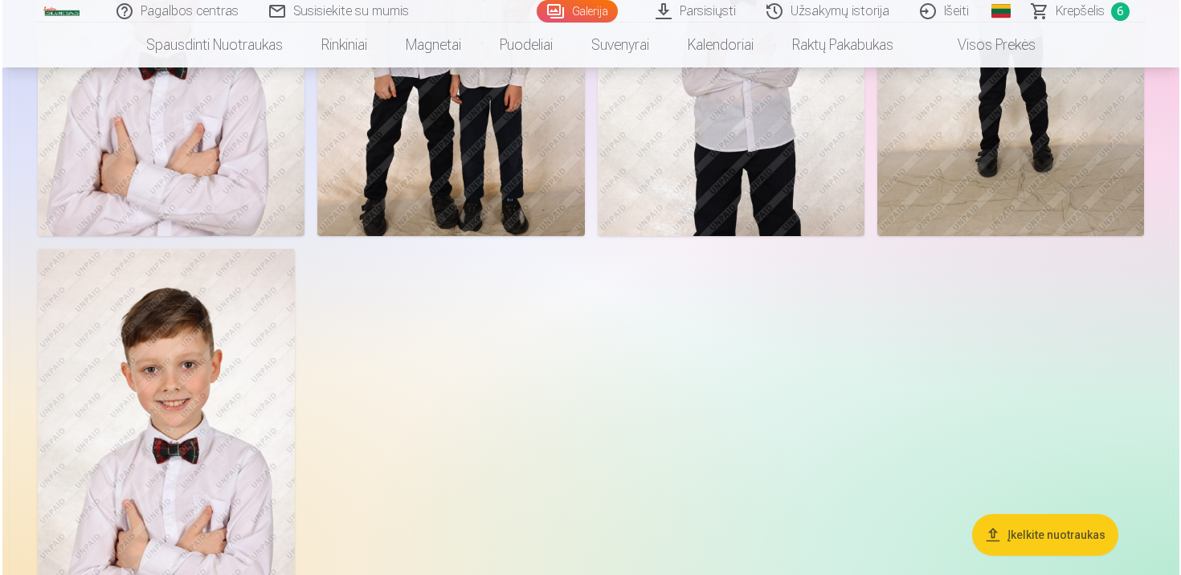
scroll to position [1910, 0]
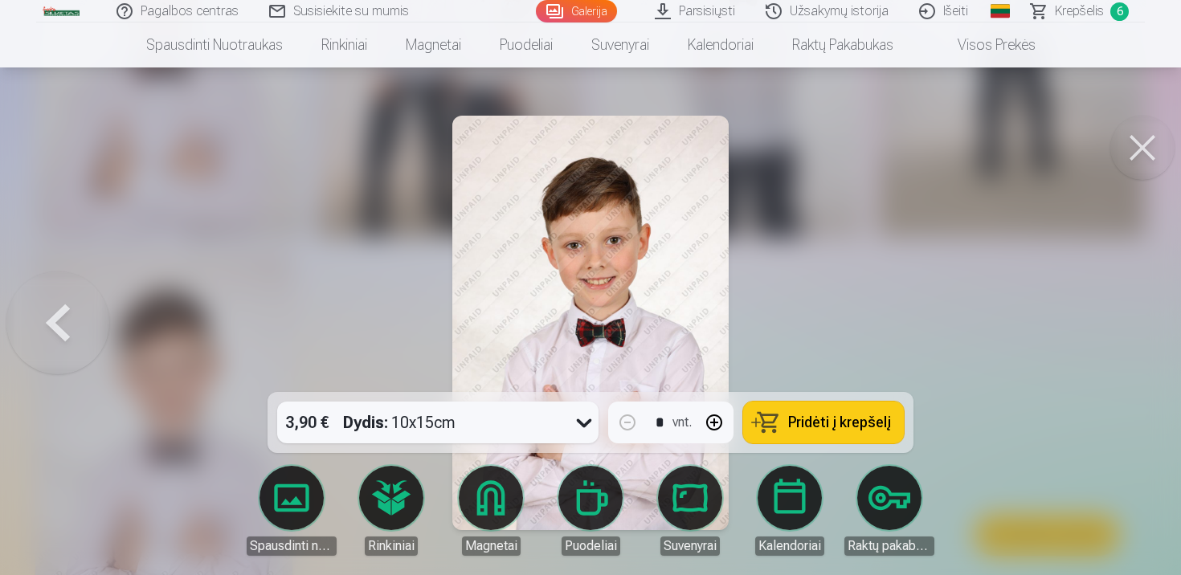
click at [839, 411] on button "Pridėti į krepšelį" at bounding box center [823, 423] width 161 height 42
click at [1011, 277] on div at bounding box center [590, 287] width 1181 height 575
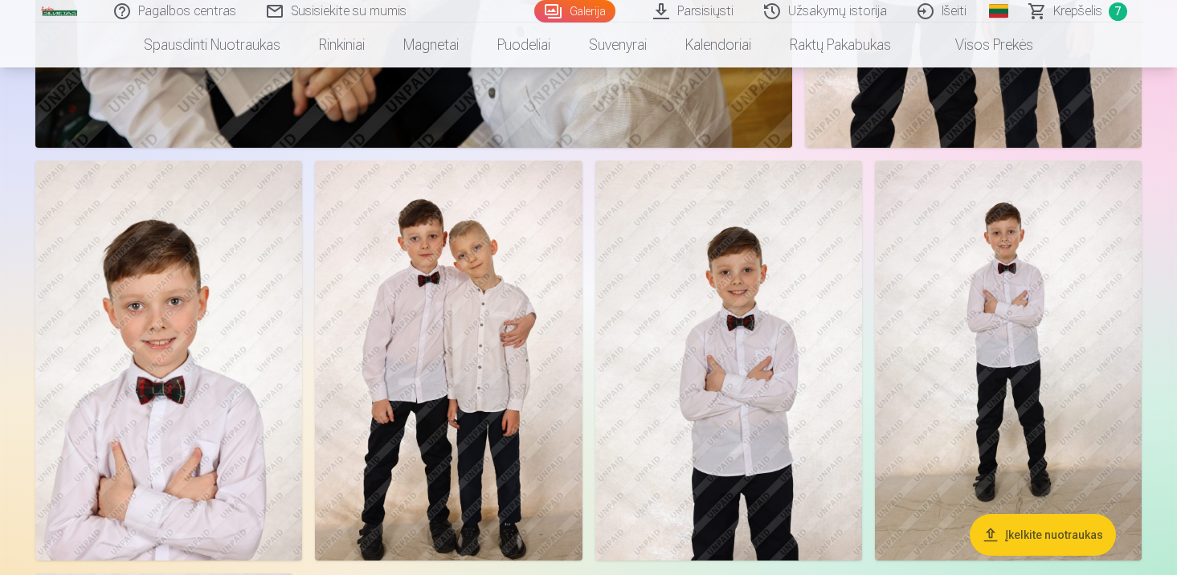
scroll to position [1532, 0]
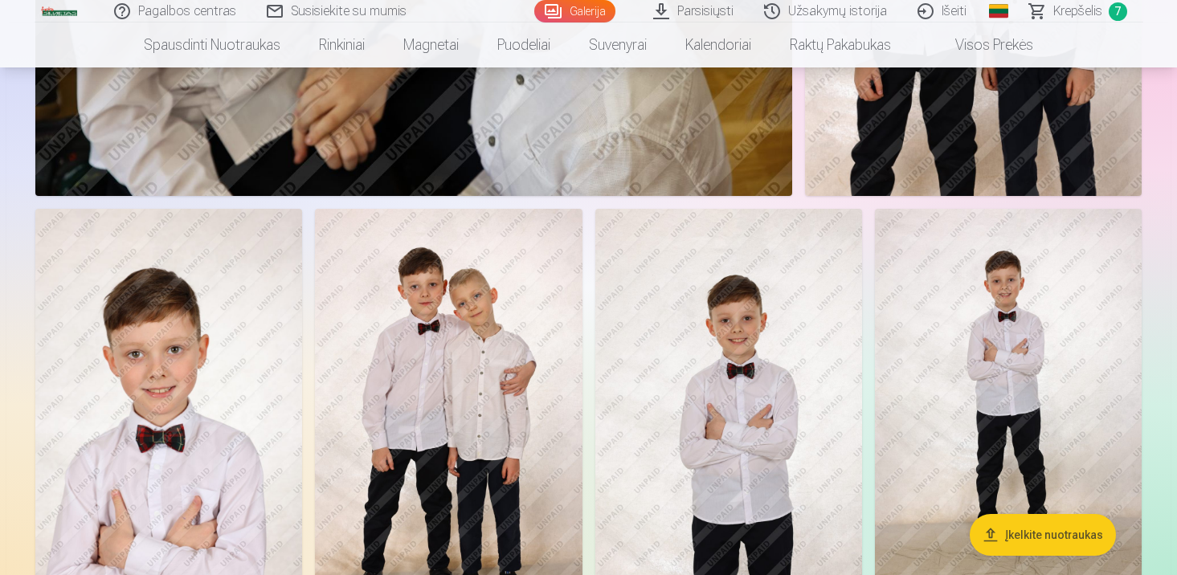
click at [747, 452] on img at bounding box center [729, 409] width 267 height 400
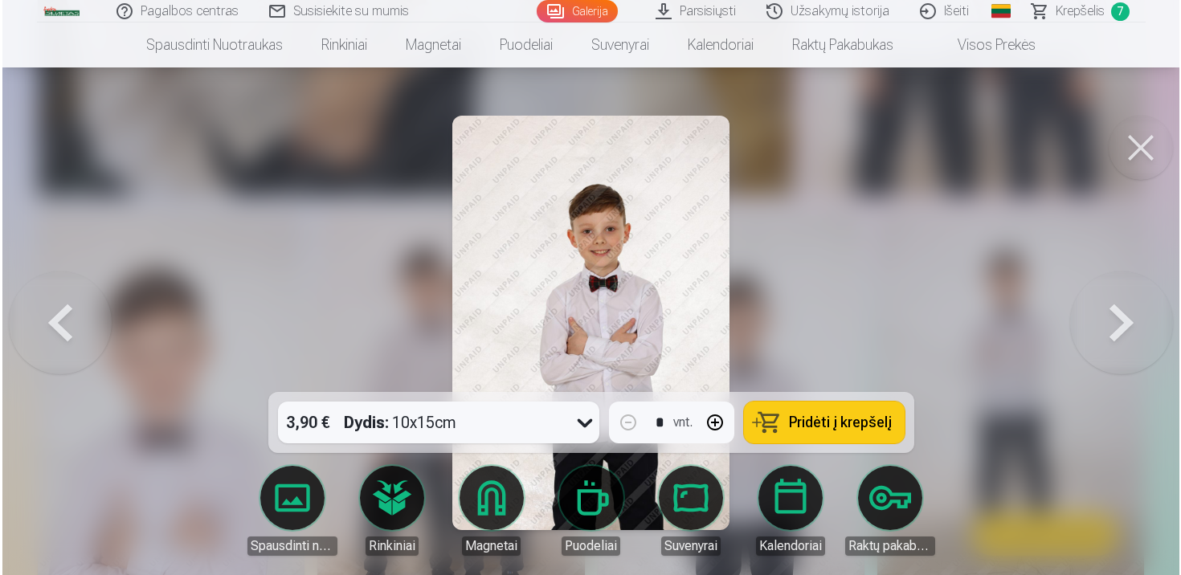
scroll to position [1535, 0]
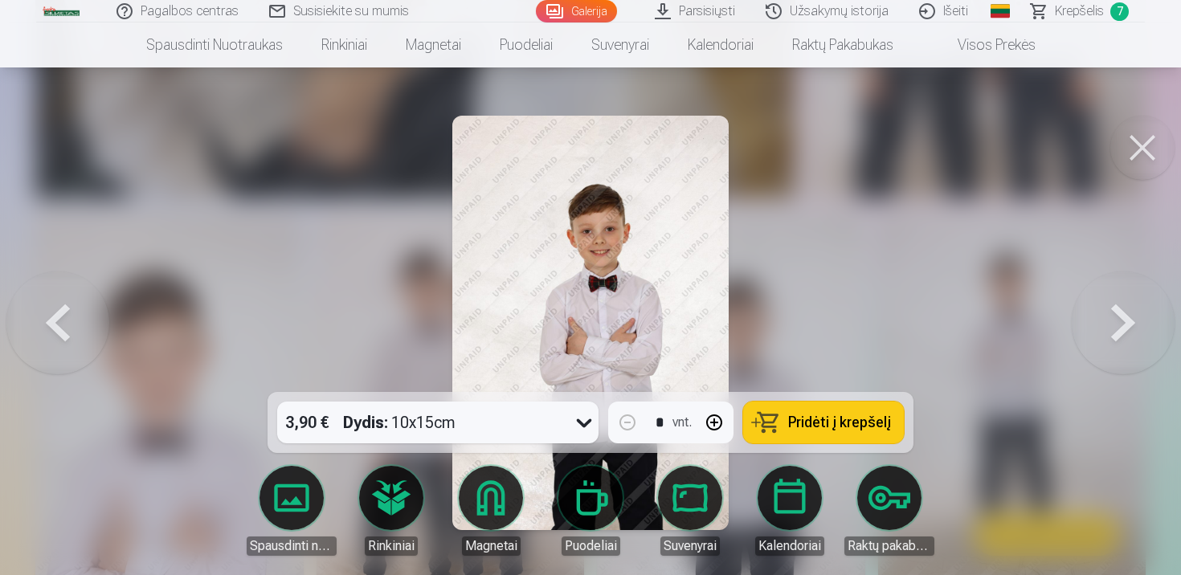
click at [733, 338] on div at bounding box center [590, 287] width 1181 height 575
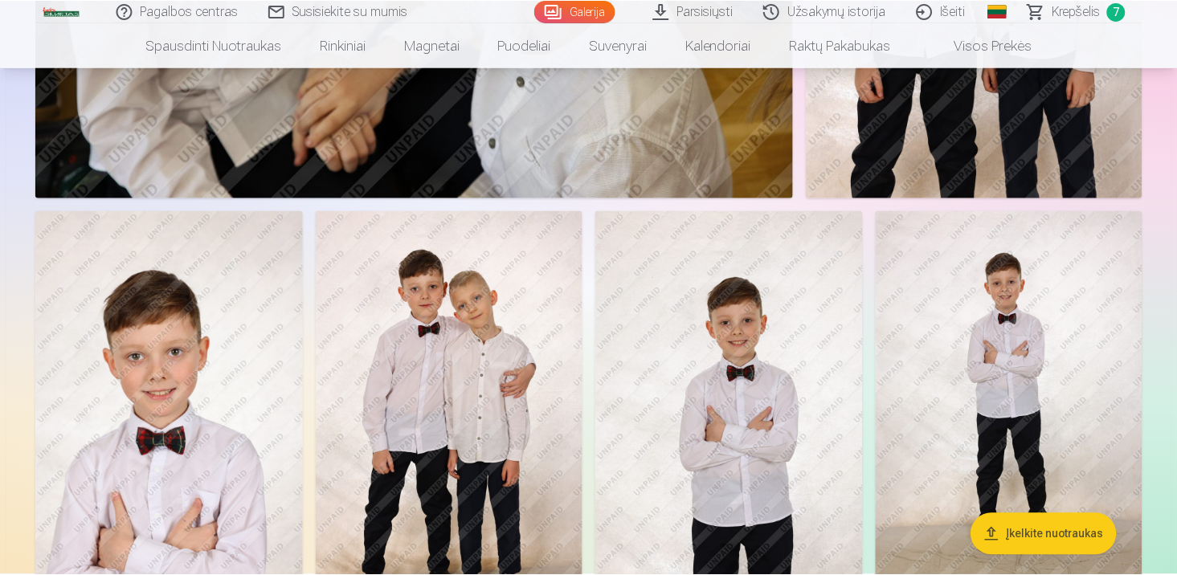
scroll to position [1532, 0]
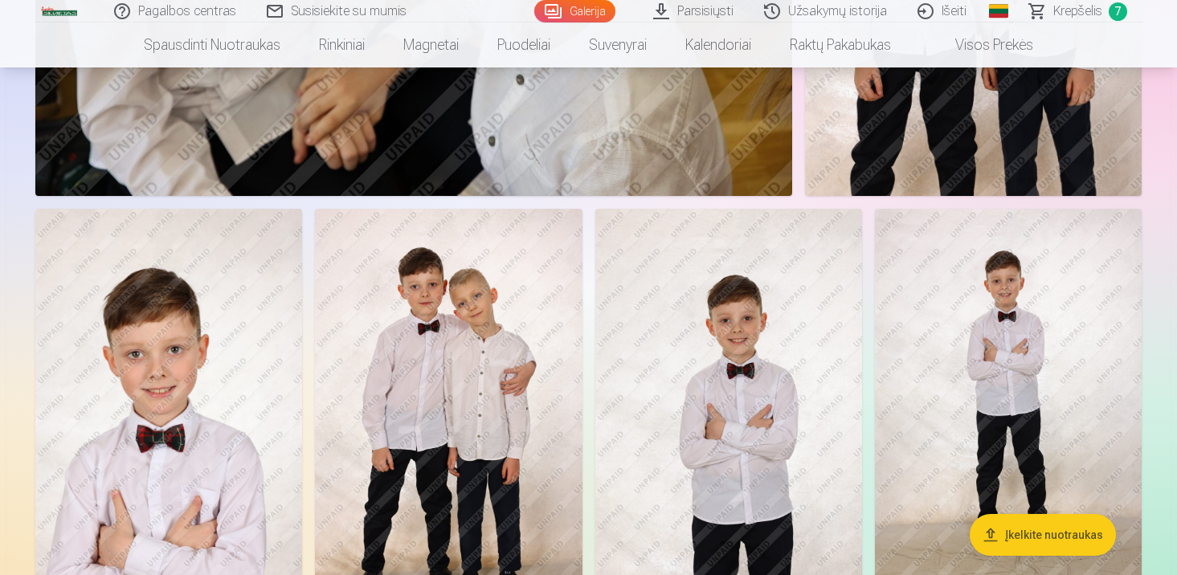
click at [735, 340] on img at bounding box center [729, 409] width 267 height 400
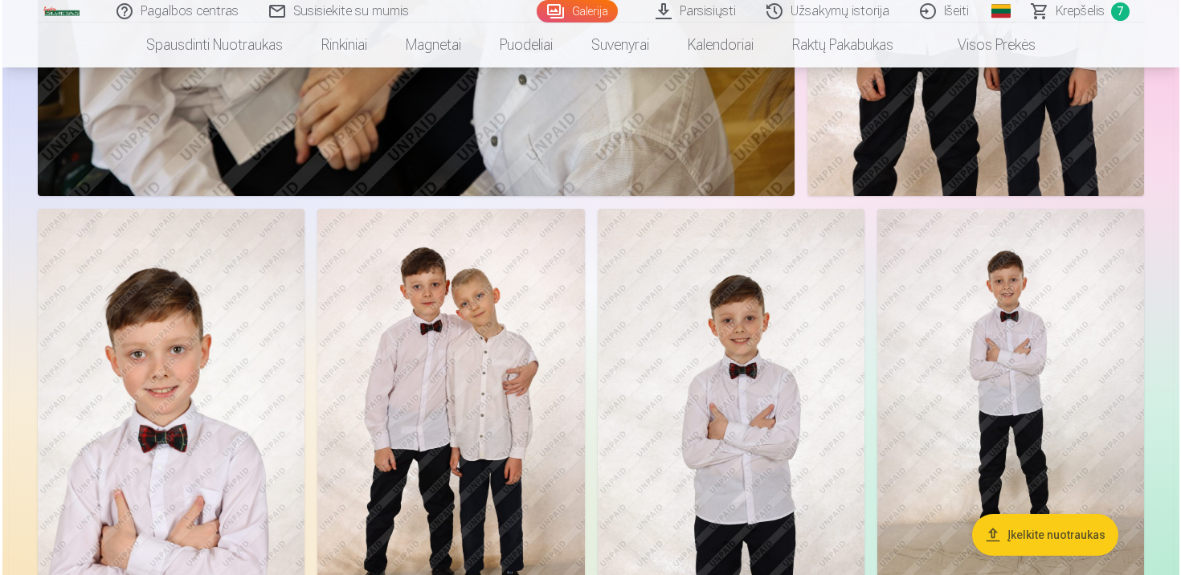
scroll to position [1535, 0]
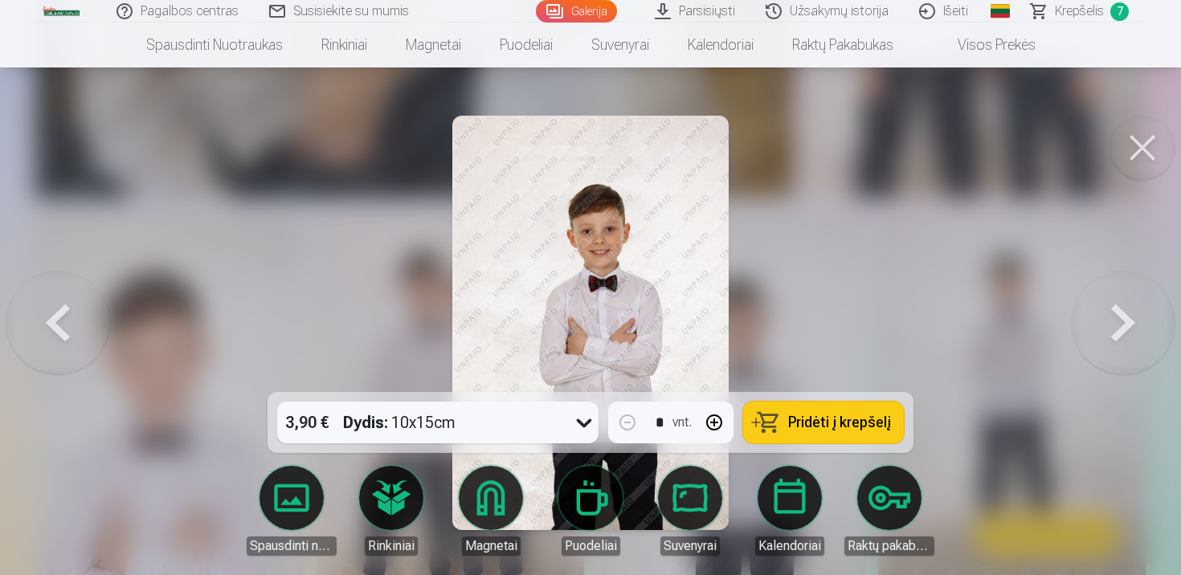
click at [1142, 158] on button at bounding box center [1143, 148] width 64 height 64
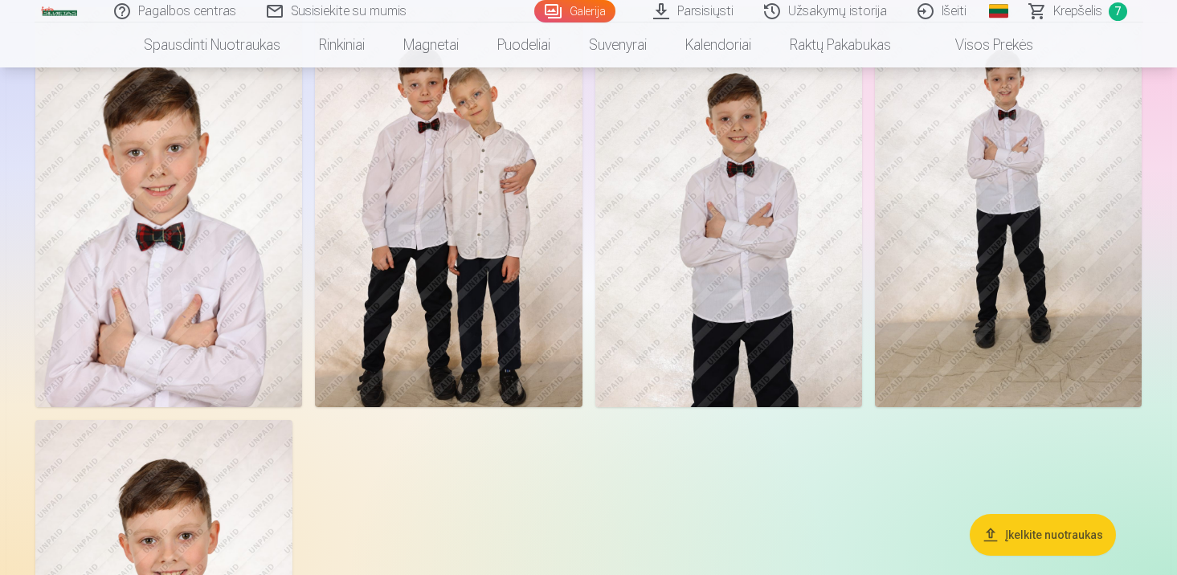
scroll to position [1724, 0]
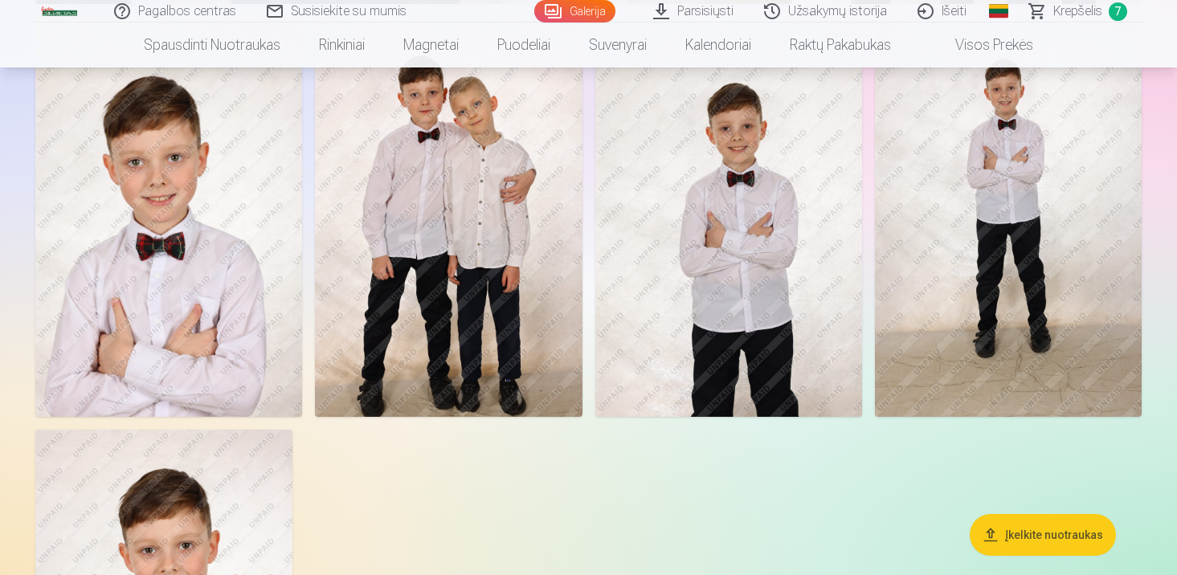
click at [135, 342] on img at bounding box center [168, 217] width 267 height 400
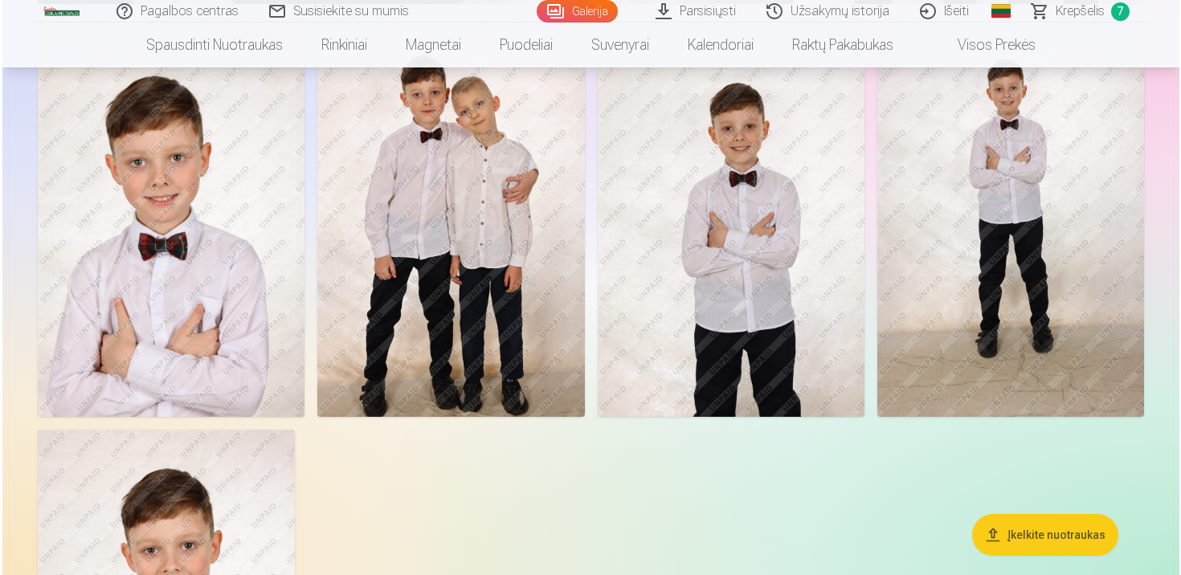
scroll to position [1727, 0]
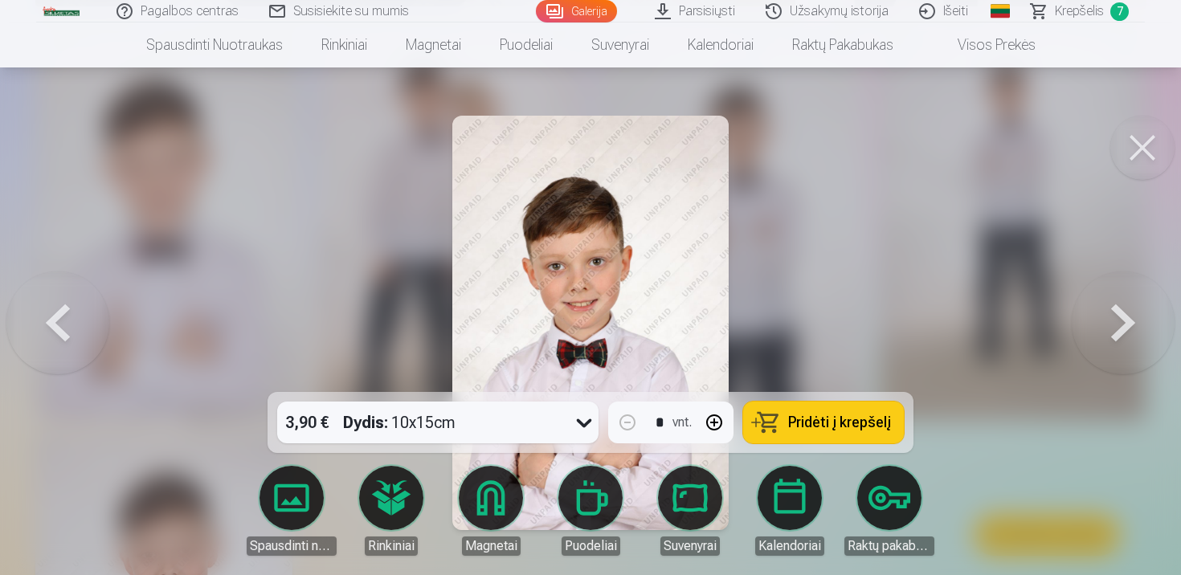
click at [1133, 144] on button at bounding box center [1143, 148] width 64 height 64
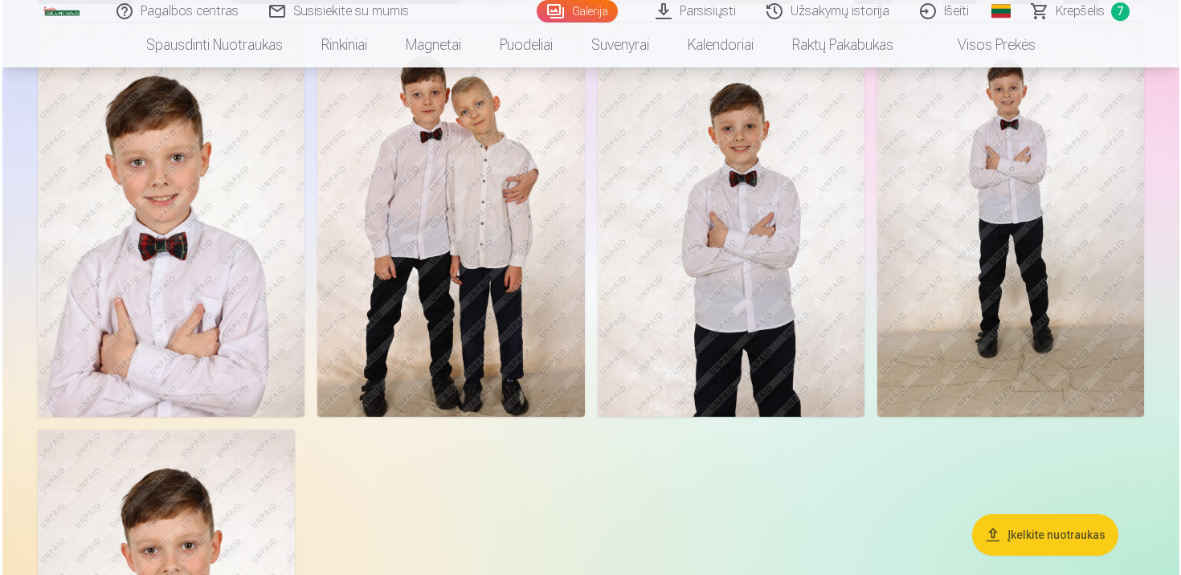
scroll to position [1727, 0]
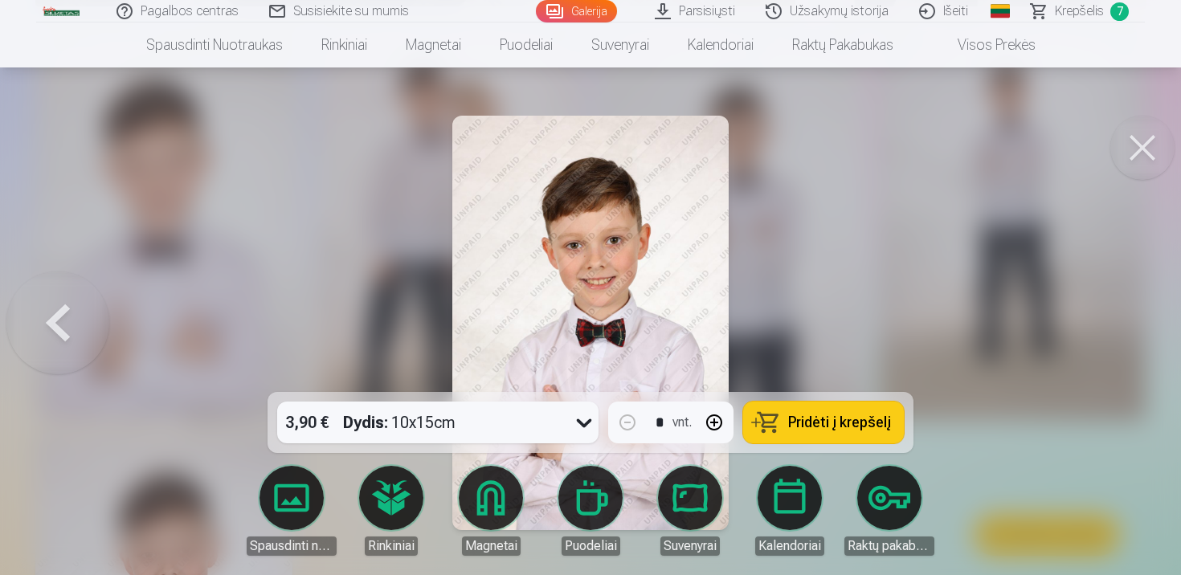
click at [1151, 132] on button at bounding box center [1143, 148] width 64 height 64
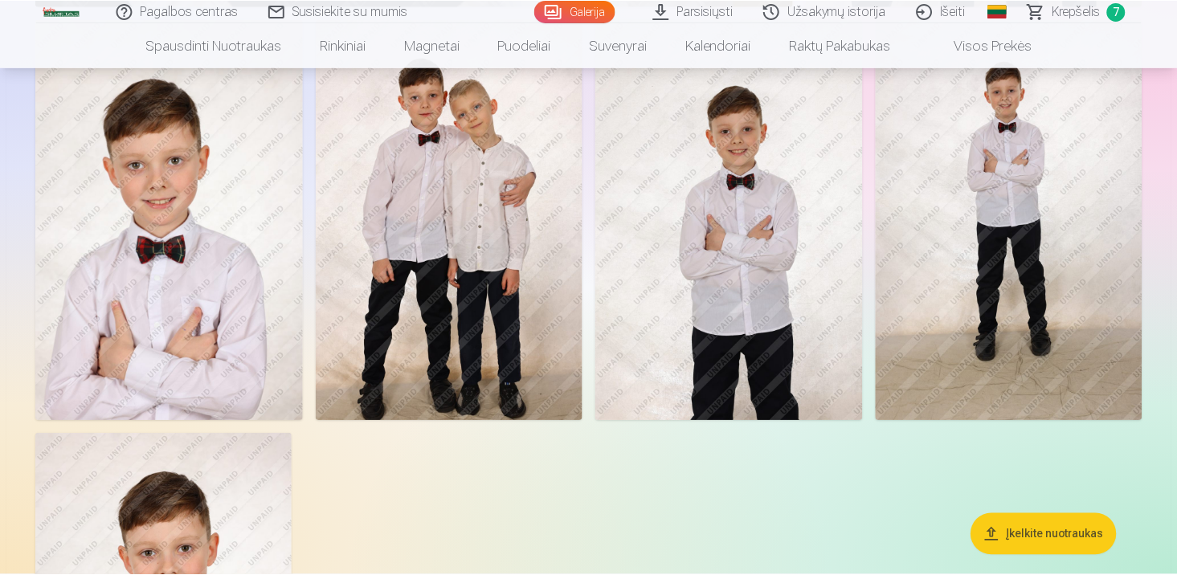
scroll to position [1724, 0]
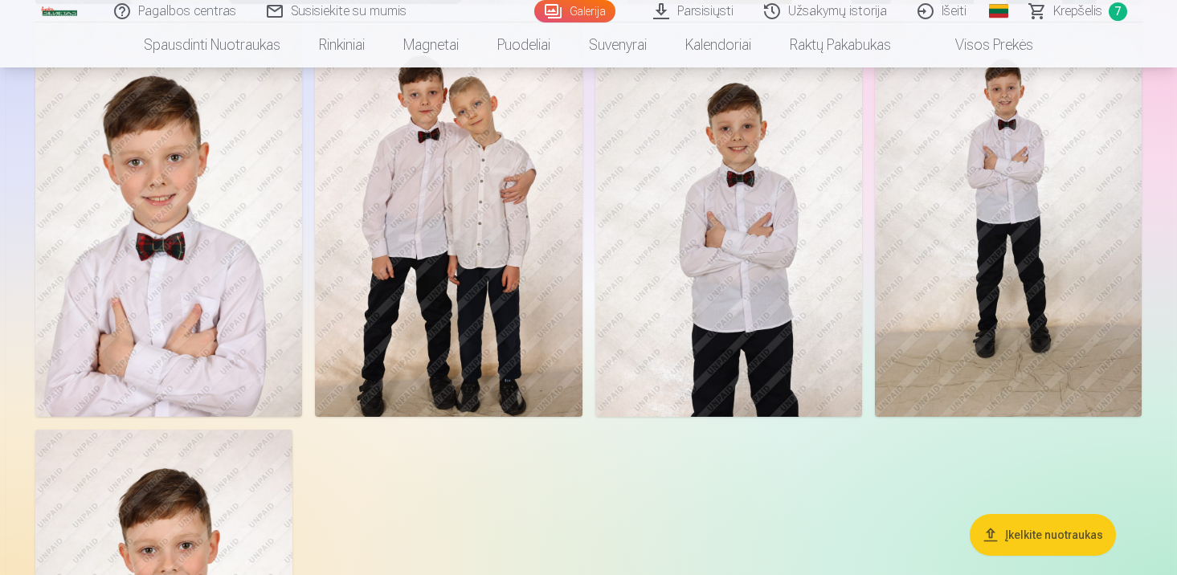
click at [1091, 11] on span "Krepšelis" at bounding box center [1078, 11] width 49 height 19
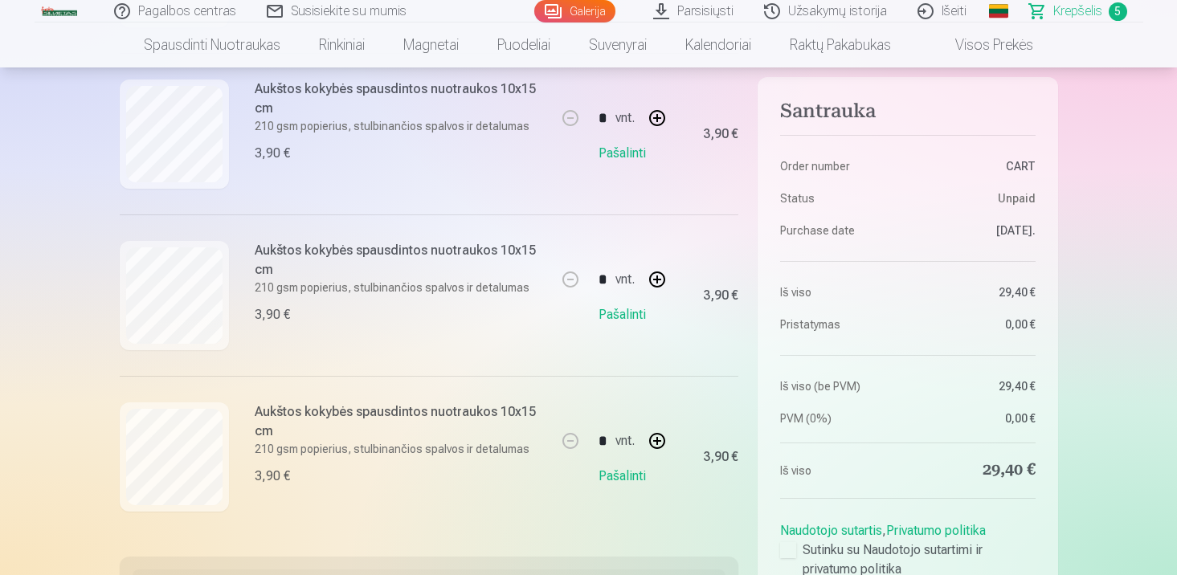
scroll to position [652, 0]
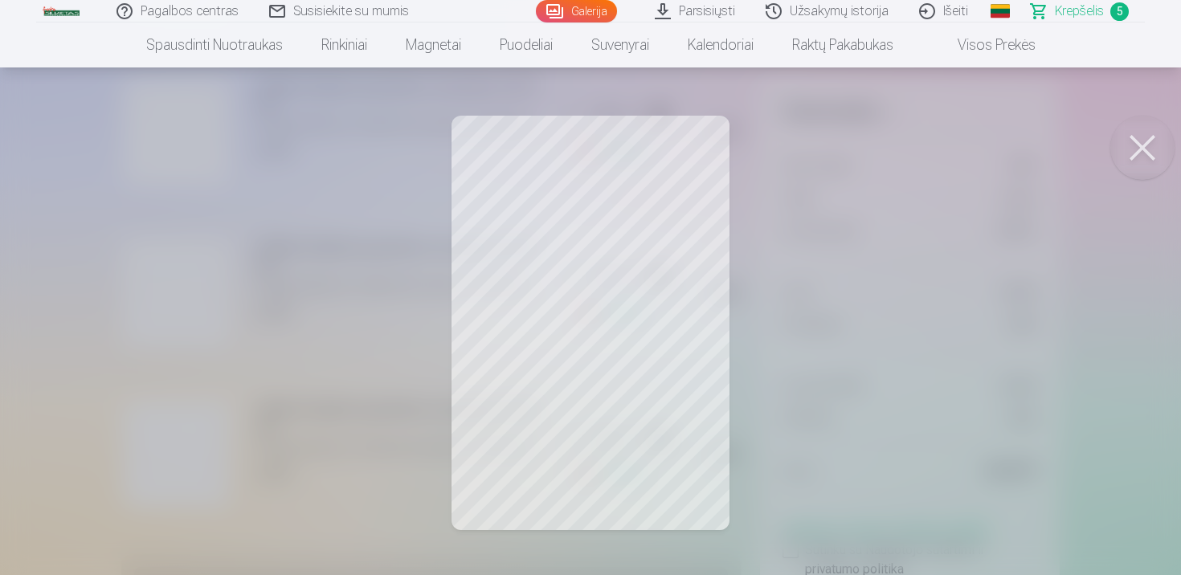
click at [1116, 154] on button at bounding box center [1143, 148] width 64 height 64
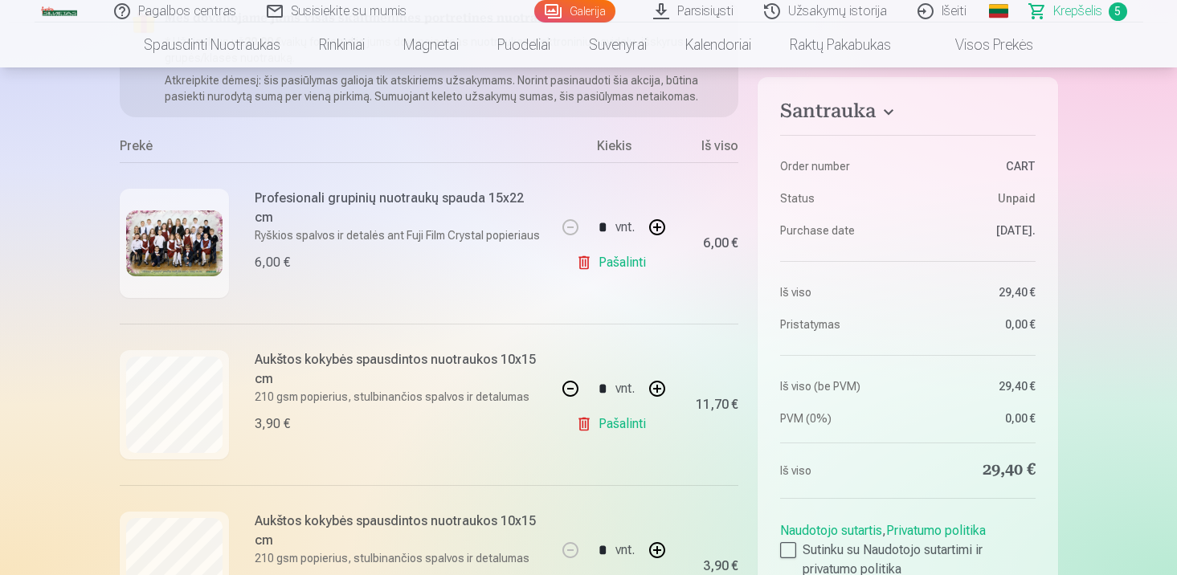
scroll to position [152, 0]
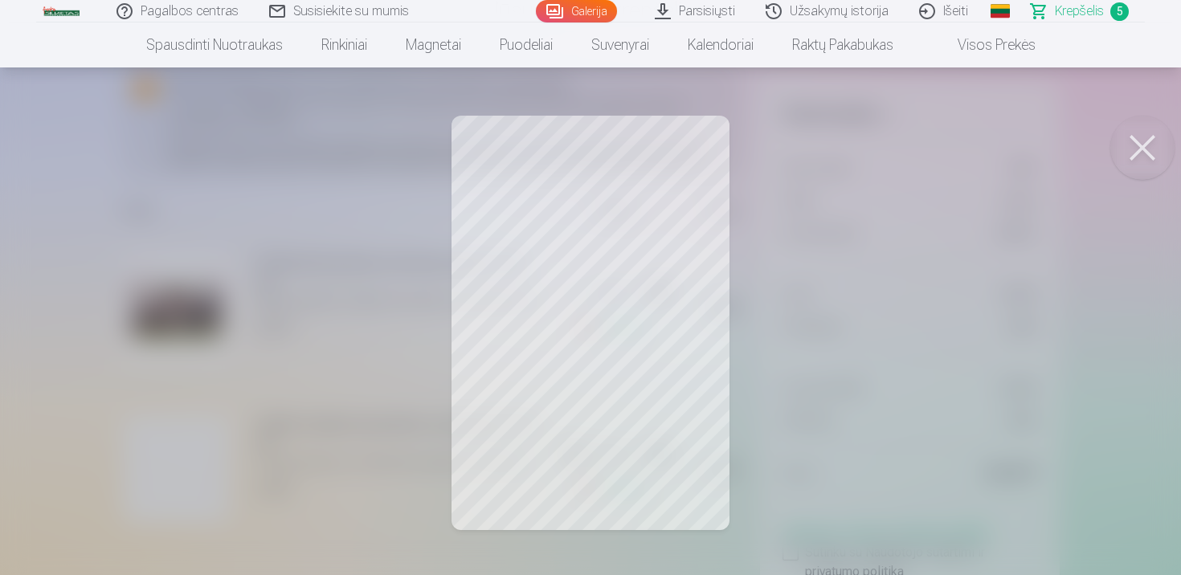
click at [1156, 158] on button at bounding box center [1143, 148] width 64 height 64
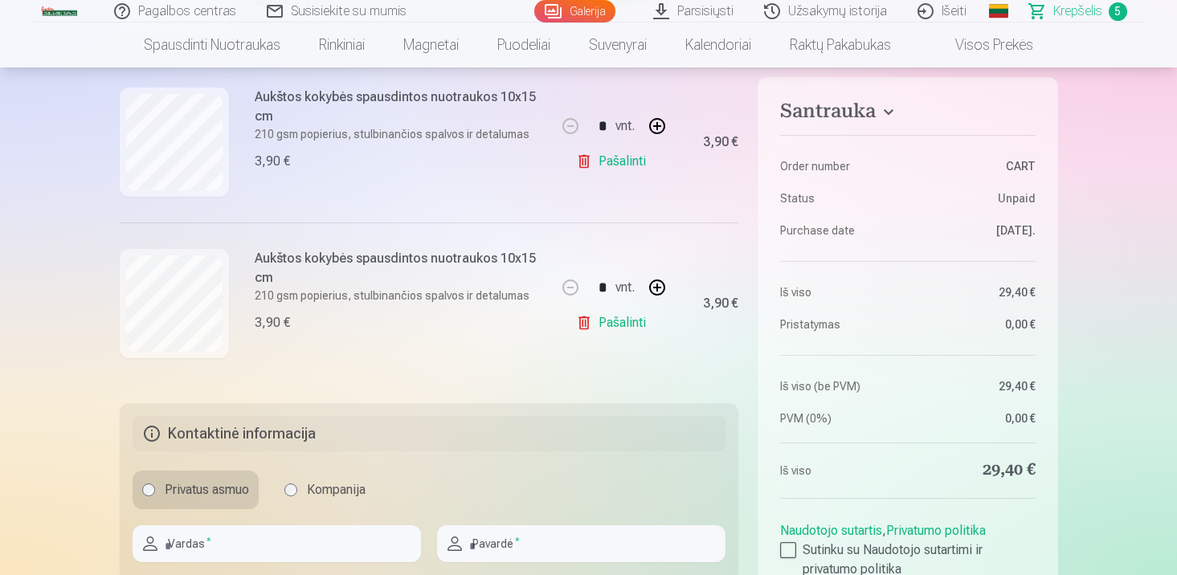
scroll to position [907, 0]
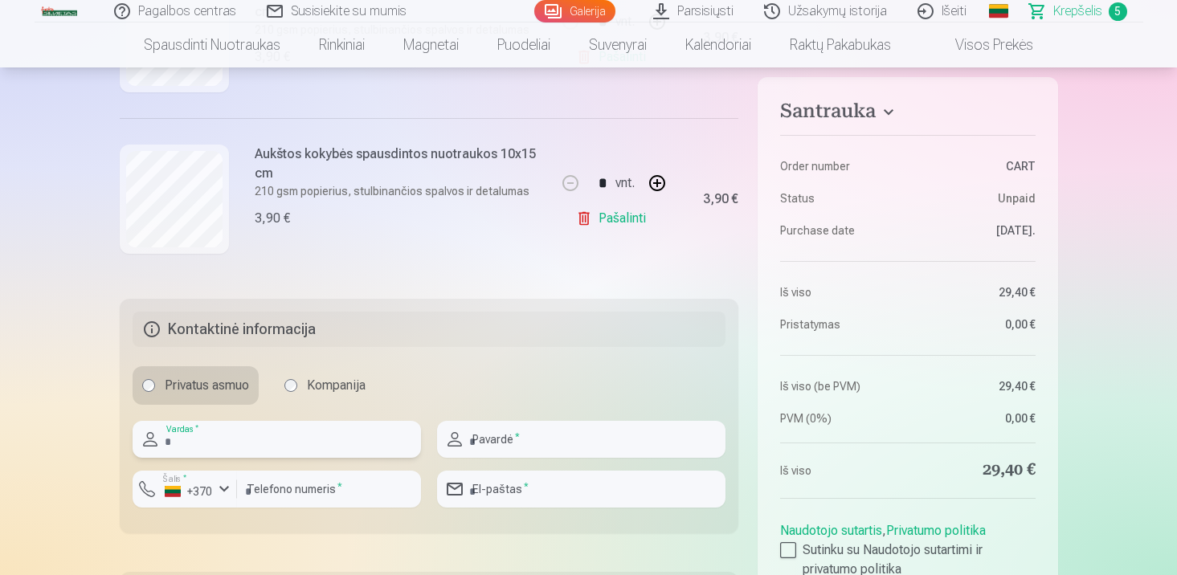
click at [219, 439] on input "text" at bounding box center [277, 439] width 289 height 37
type input "****"
type input "**********"
type input "*********"
type input "**********"
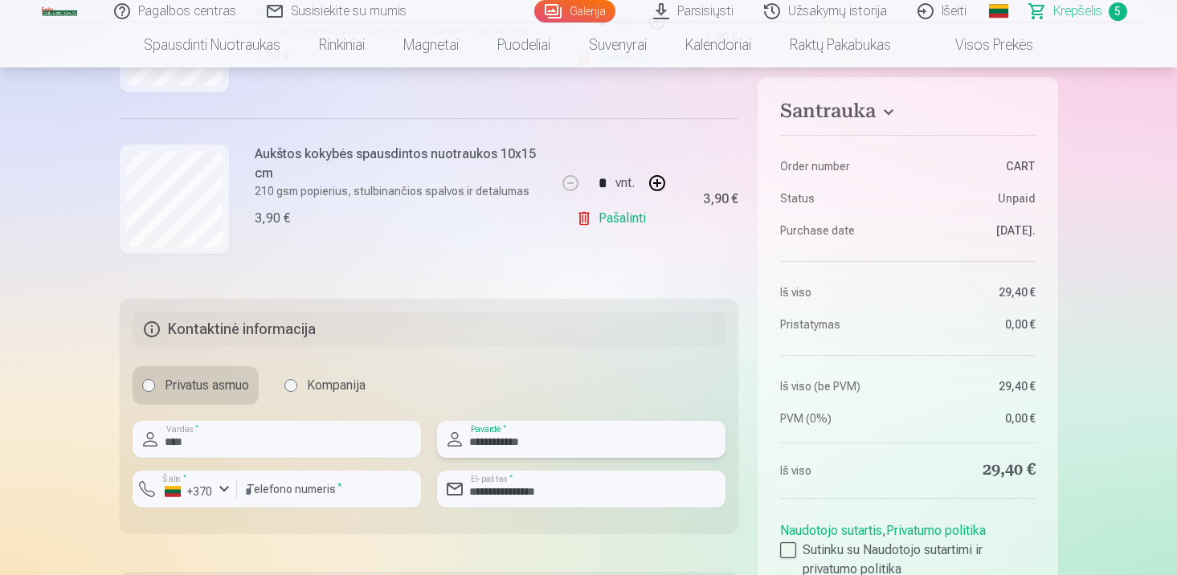
click at [532, 445] on input "**********" at bounding box center [581, 439] width 289 height 37
type input "**********"
click at [296, 519] on div at bounding box center [329, 514] width 184 height 13
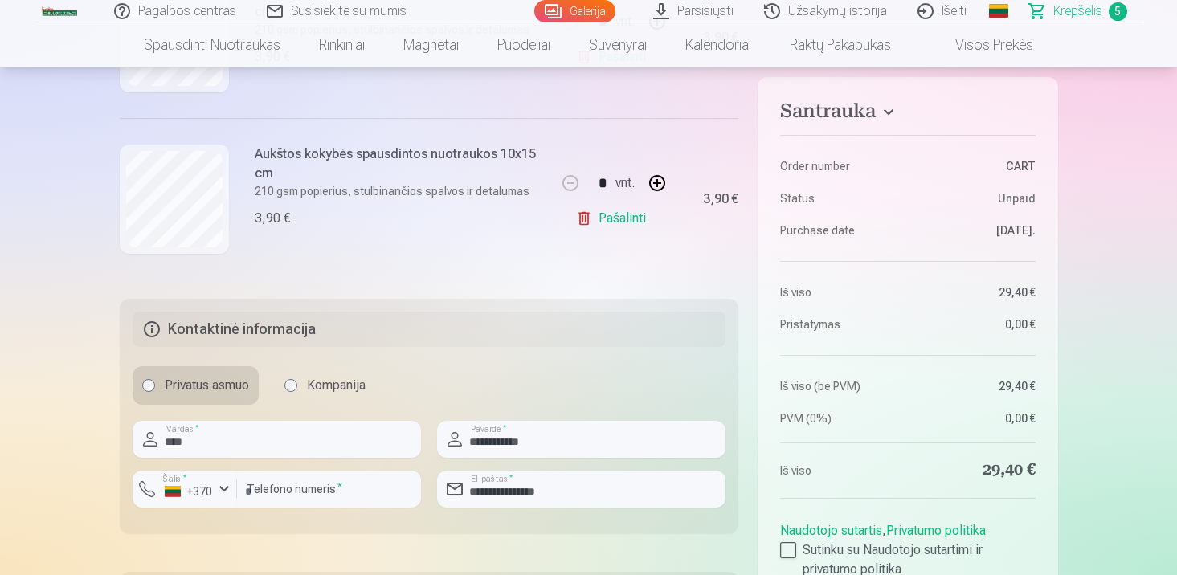
scroll to position [1083, 0]
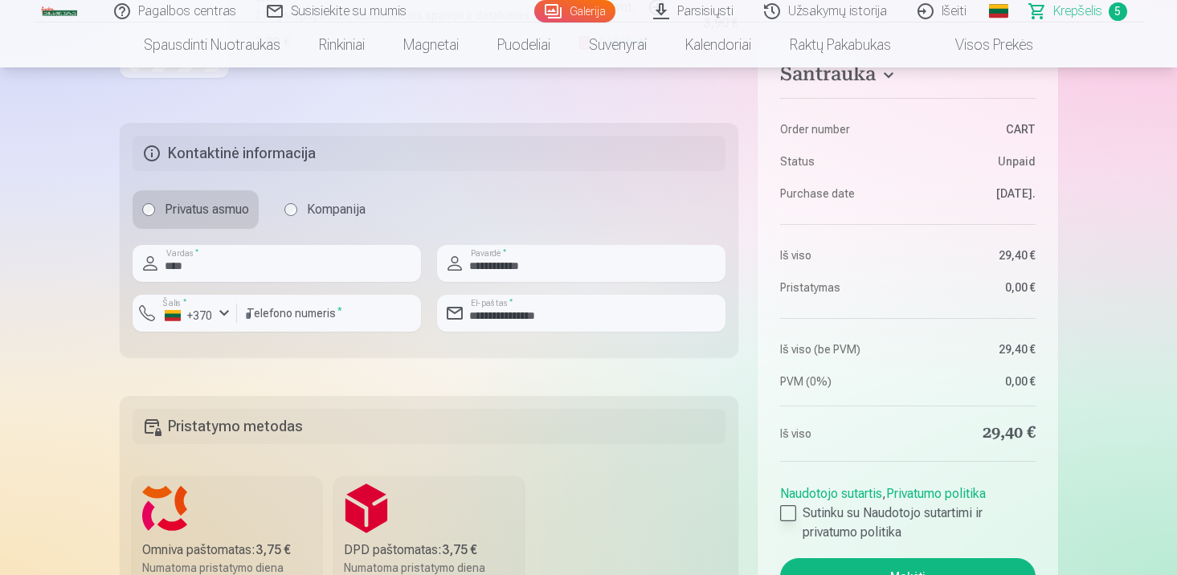
click at [780, 518] on div at bounding box center [788, 514] width 16 height 16
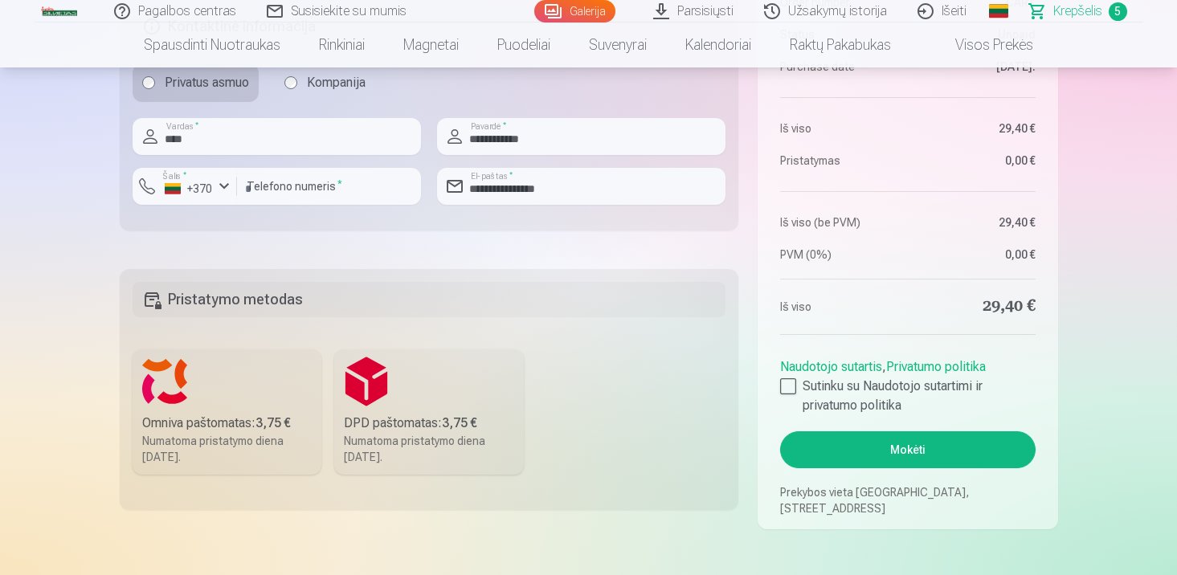
scroll to position [1296, 0]
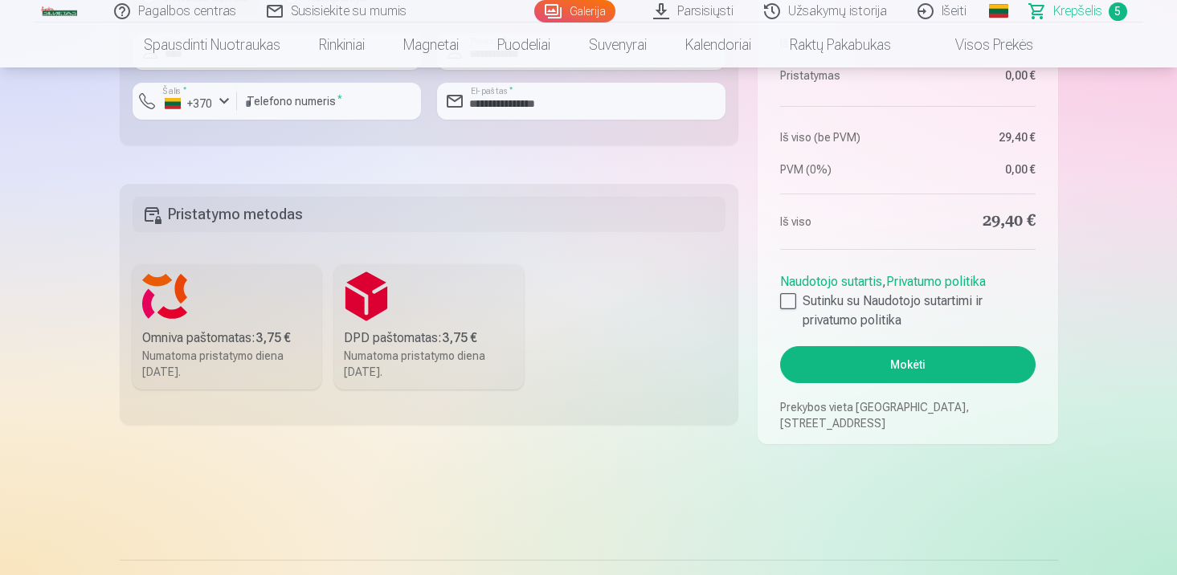
click at [249, 307] on label "Omniva paštomatas : 3,75 € Numatoma pristatymo diena [DATE]." at bounding box center [228, 326] width 190 height 125
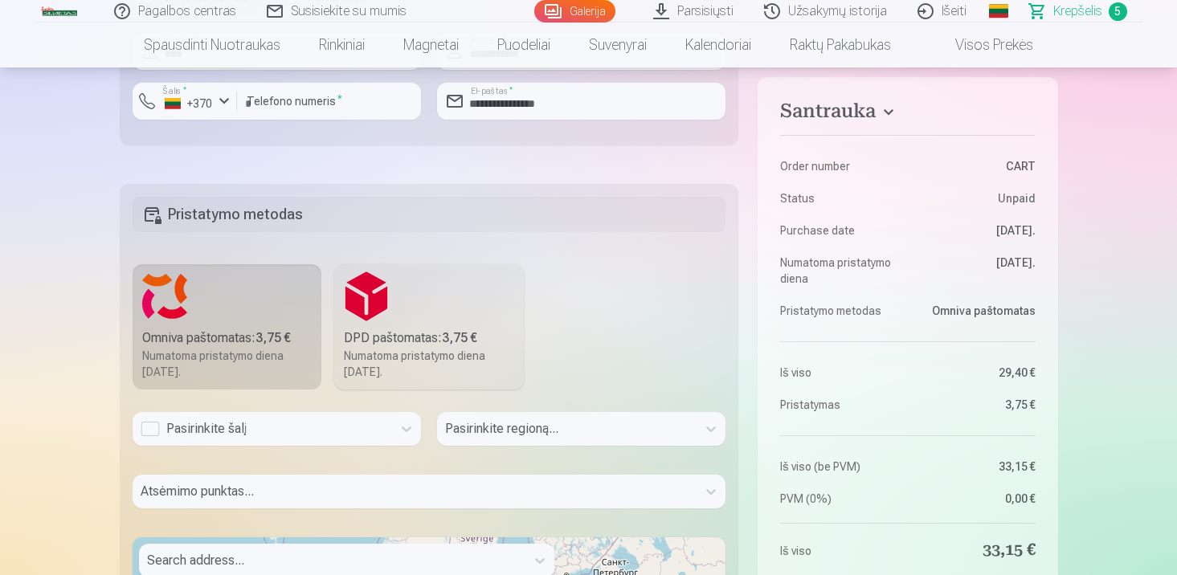
click at [256, 434] on div "Pasirinkite šalį" at bounding box center [263, 429] width 244 height 19
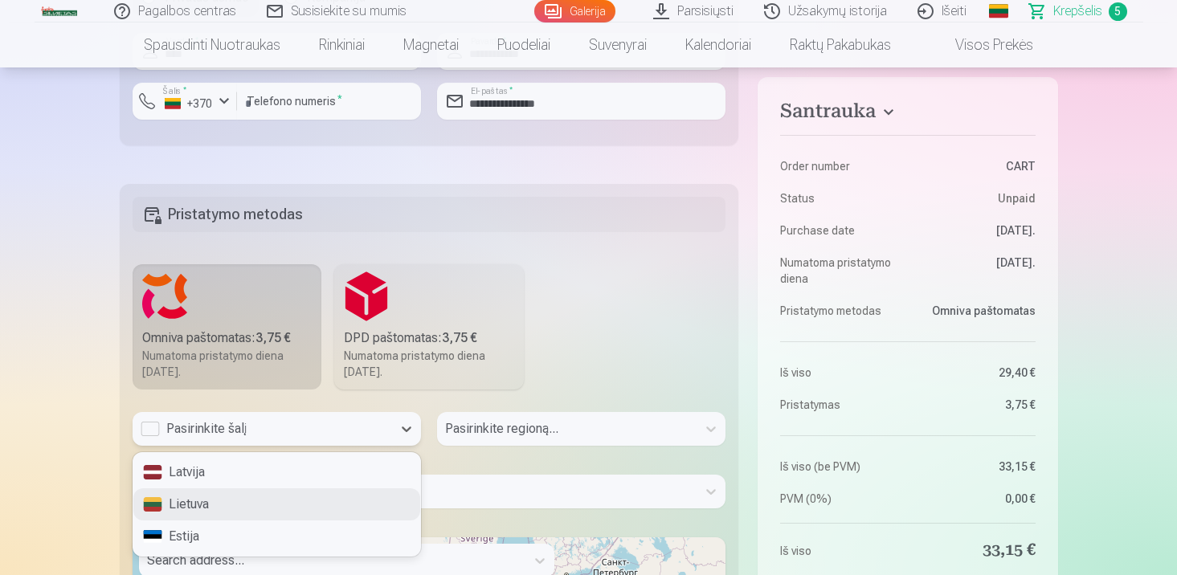
click at [243, 502] on div "Lietuva" at bounding box center [276, 505] width 287 height 32
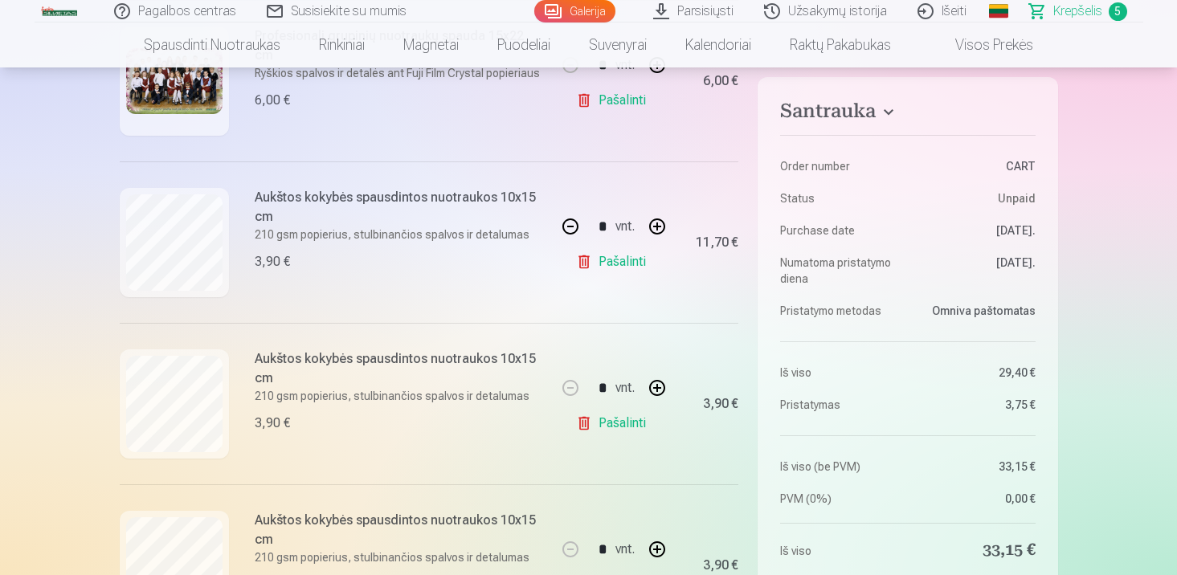
scroll to position [211, 0]
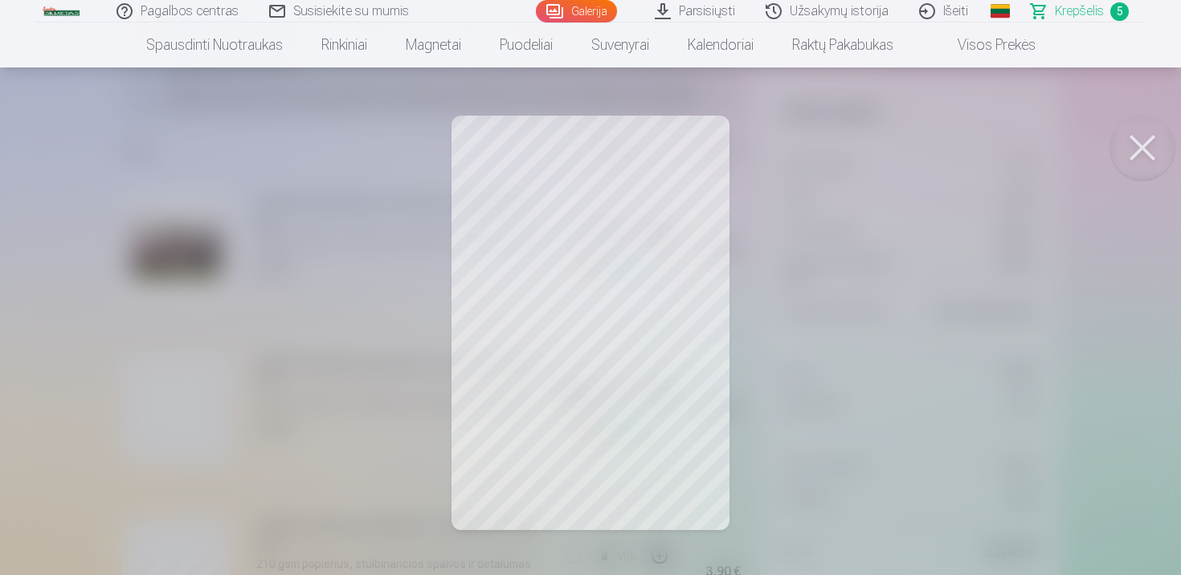
click at [1134, 149] on button at bounding box center [1143, 148] width 64 height 64
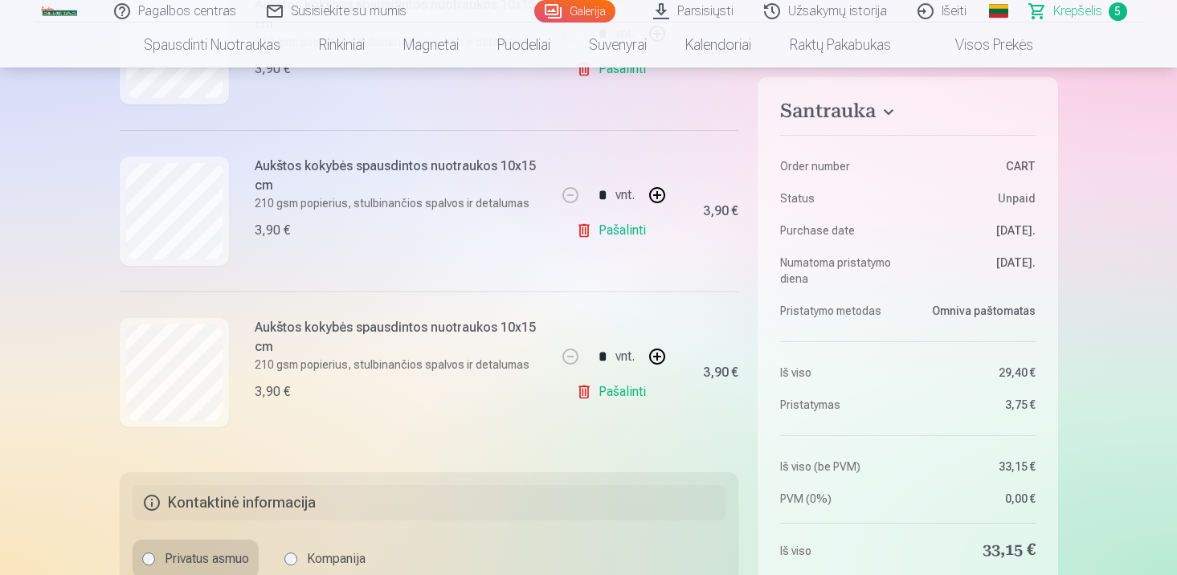
scroll to position [762, 0]
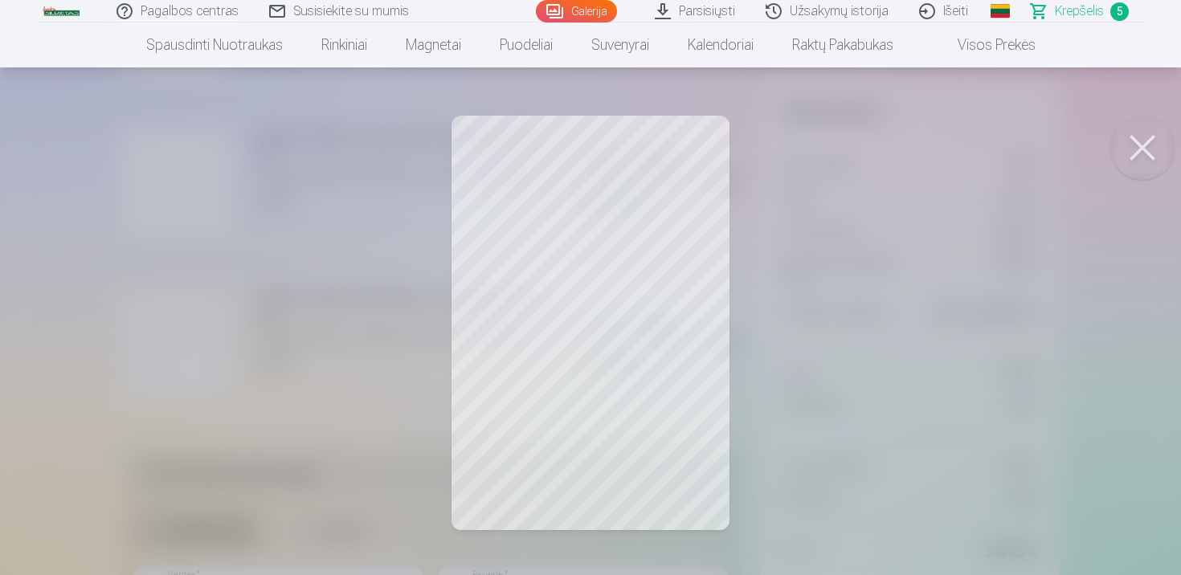
click at [1009, 280] on div at bounding box center [590, 287] width 1181 height 575
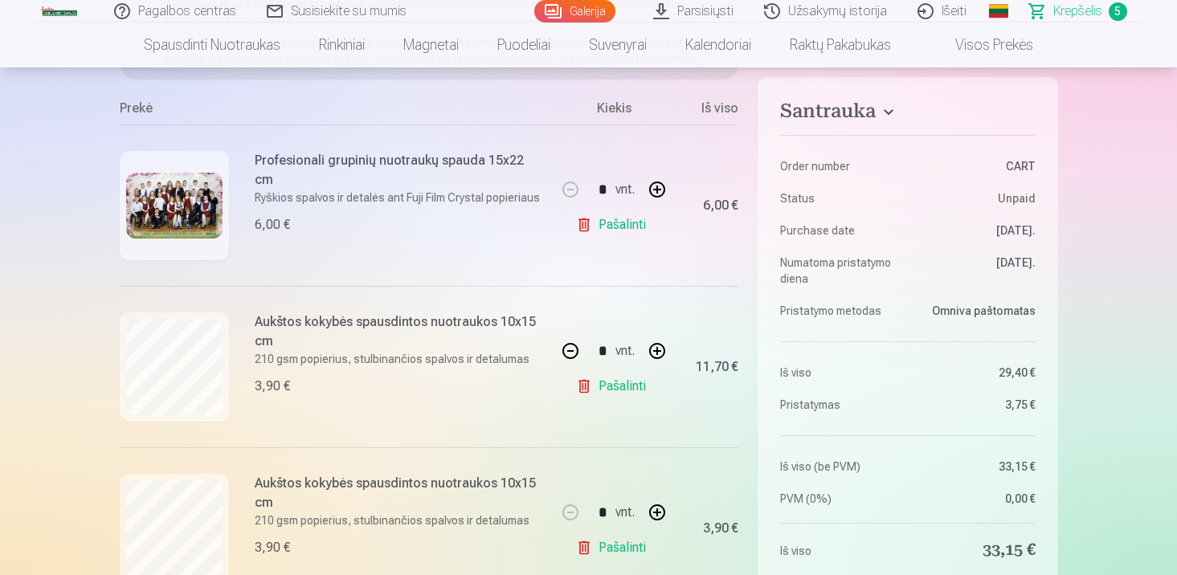
scroll to position [621, 0]
